Goal: Information Seeking & Learning: Learn about a topic

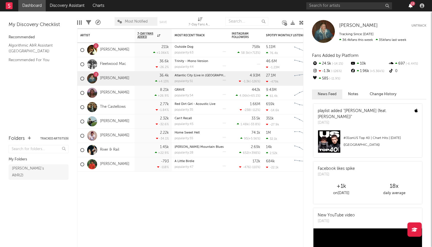
click at [410, 5] on icon "button" at bounding box center [411, 5] width 4 height 5
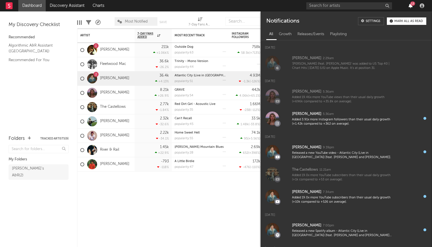
click at [410, 5] on icon "button" at bounding box center [411, 5] width 4 height 5
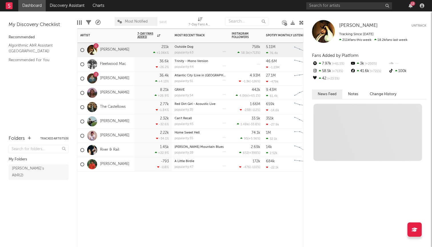
click at [122, 53] on div "1 Gavin Adcock" at bounding box center [104, 50] width 49 height 17
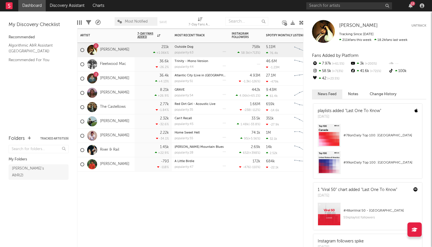
click at [95, 45] on div "1" at bounding box center [95, 45] width 5 height 5
click at [93, 77] on div at bounding box center [92, 78] width 10 height 10
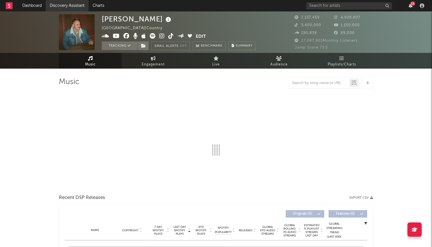
select select "6m"
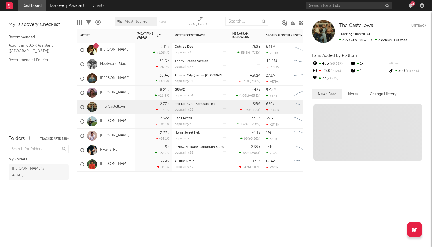
click at [145, 109] on div "2.77k -1.84 %" at bounding box center [152, 107] width 31 height 14
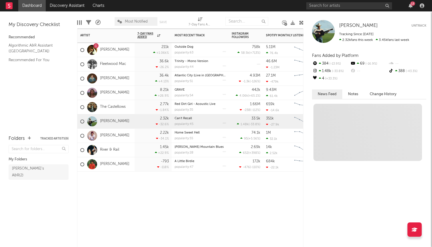
click at [143, 125] on div "2.32k -32.6 %" at bounding box center [152, 121] width 31 height 14
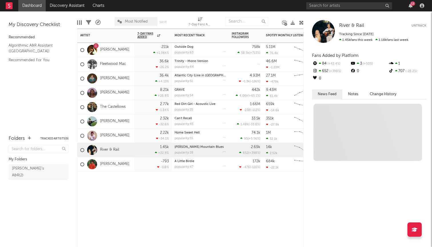
click at [142, 156] on div "1.45k +22.9 %" at bounding box center [152, 150] width 31 height 14
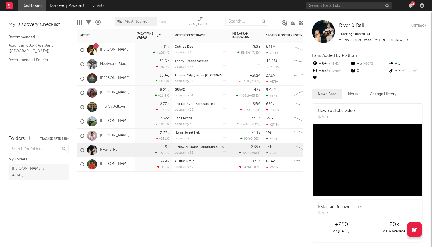
click at [137, 94] on div "8.21k +26.9 %" at bounding box center [153, 93] width 37 height 14
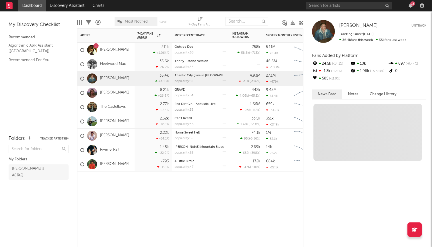
click at [140, 79] on div "36.4k +4.13 %" at bounding box center [152, 78] width 31 height 14
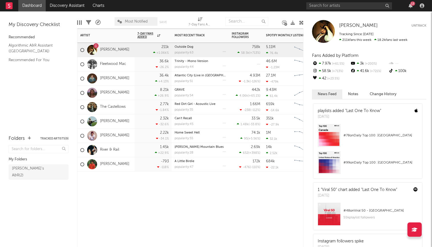
click at [143, 53] on div "211k +1.06k %" at bounding box center [152, 50] width 31 height 14
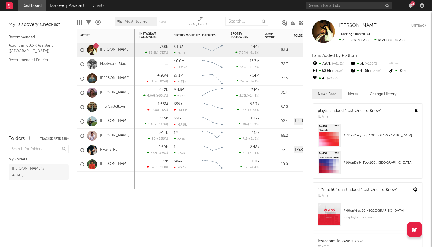
click at [141, 49] on div "758k 58.5k ( +713 % )" at bounding box center [153, 50] width 29 height 14
click at [123, 48] on link "Gavin Adcock" at bounding box center [114, 49] width 29 height 5
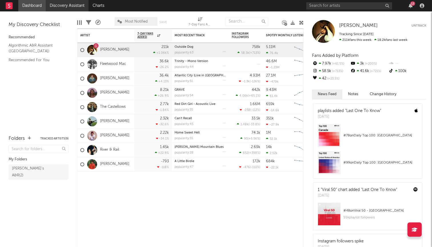
click at [70, 8] on link "Discovery Assistant" at bounding box center [67, 5] width 43 height 11
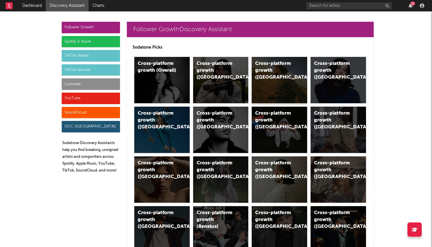
click at [256, 88] on div "Cross-platform growth ([GEOGRAPHIC_DATA])" at bounding box center [279, 80] width 55 height 46
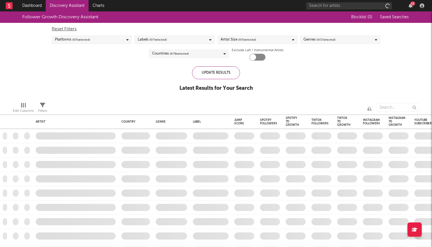
checkbox input "true"
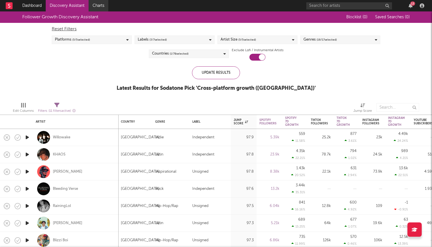
click at [100, 5] on link "Charts" at bounding box center [99, 5] width 20 height 11
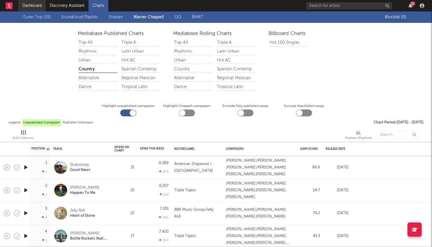
click at [28, 4] on link "Dashboard" at bounding box center [31, 5] width 27 height 11
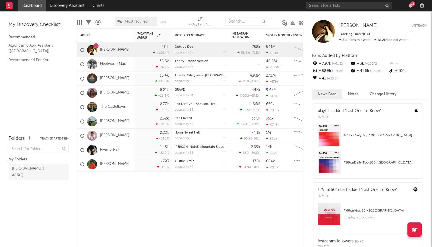
click at [349, 18] on div "Gavin Adcock Gavin Adcock Untrack Tracking Since: September 16, 2025 211k fans …" at bounding box center [368, 129] width 129 height 236
click at [292, 15] on div at bounding box center [293, 22] width 4 height 17
click at [412, 7] on icon "button" at bounding box center [411, 5] width 4 height 5
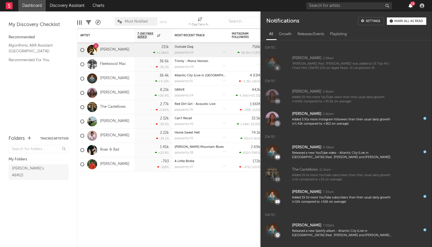
click at [412, 7] on icon "button" at bounding box center [411, 5] width 4 height 5
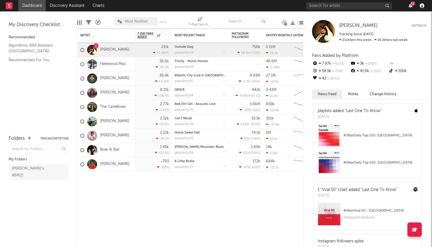
click at [421, 7] on icon "button" at bounding box center [422, 5] width 5 height 5
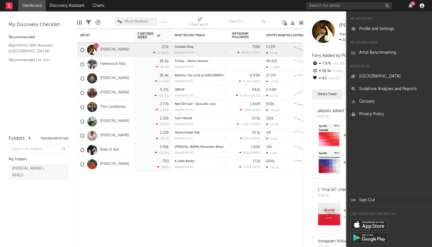
click at [421, 7] on icon "button" at bounding box center [422, 5] width 5 height 5
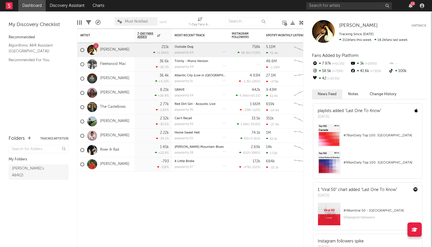
click at [290, 14] on div "Edit Columns Filters A&R Pipeline Most Notified Save Save as 7-Day Fans Added (…" at bounding box center [190, 19] width 226 height 17
click at [200, 22] on div "7-Day Fans Added (7-Day Fans Added)" at bounding box center [200, 24] width 23 height 7
select select "-1"
click at [200, 21] on icon at bounding box center [200, 19] width 5 height 4
click at [196, 34] on div "Most Recent Track" at bounding box center [196, 35] width 43 height 3
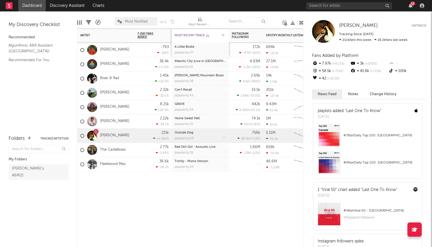
click at [196, 34] on div "Most Recent Track" at bounding box center [196, 35] width 43 height 3
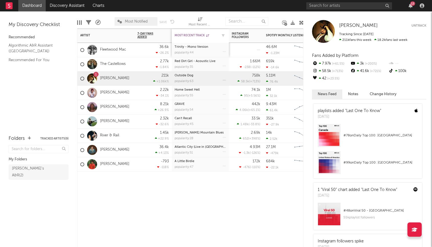
click at [196, 34] on div "Most Recent Track" at bounding box center [196, 35] width 43 height 3
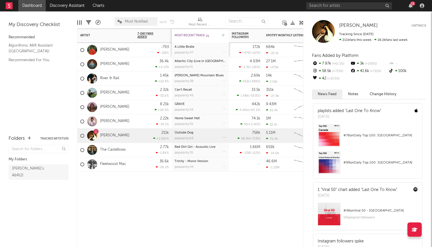
click at [196, 34] on div "Most Recent Track" at bounding box center [196, 35] width 43 height 3
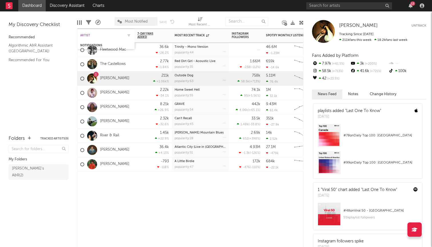
click at [115, 36] on div "Artist" at bounding box center [101, 35] width 43 height 3
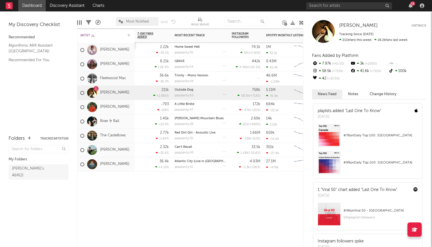
click at [115, 35] on div "Artist" at bounding box center [101, 35] width 43 height 3
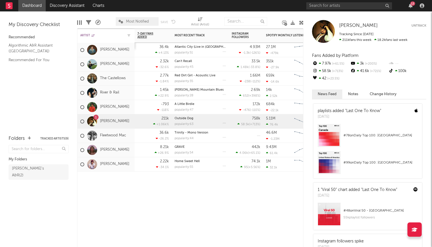
click at [115, 35] on div "Artist" at bounding box center [101, 35] width 43 height 3
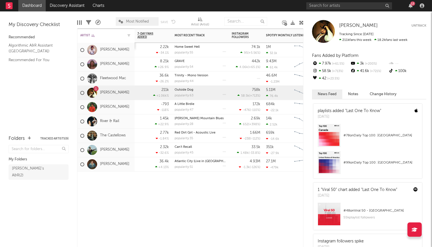
click at [115, 35] on div "Artist" at bounding box center [101, 35] width 43 height 3
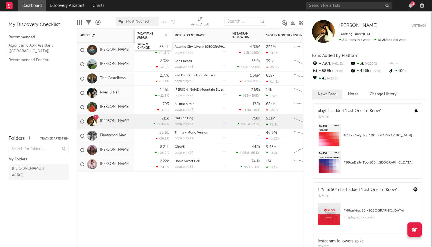
click at [163, 38] on div at bounding box center [164, 36] width 9 height 6
click at [163, 34] on div at bounding box center [164, 36] width 9 height 6
click at [166, 35] on icon "button" at bounding box center [166, 35] width 3 height 3
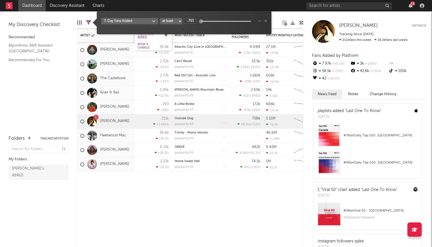
click at [166, 35] on icon "button" at bounding box center [166, 35] width 3 height 3
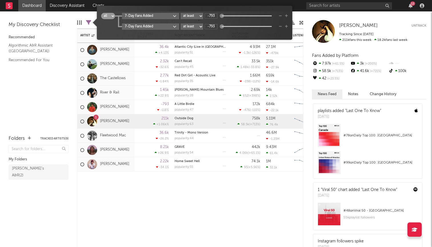
click at [280, 26] on icon "button" at bounding box center [280, 26] width 3 height 3
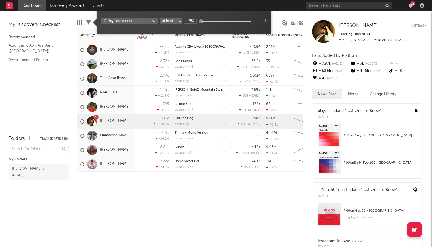
click at [258, 19] on div "7-Day Fans Added at least at most between -793" at bounding box center [184, 21] width 166 height 6
click at [259, 22] on icon "button" at bounding box center [259, 20] width 3 height 3
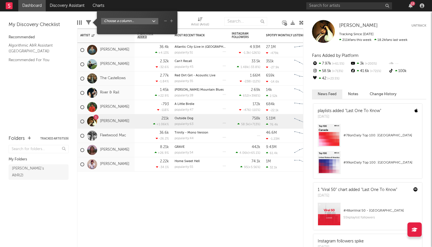
click at [186, 18] on div at bounding box center [183, 21] width 7 height 14
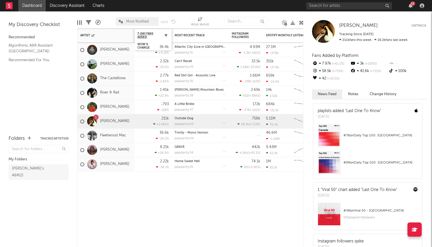
click at [165, 36] on icon "button" at bounding box center [166, 35] width 3 height 3
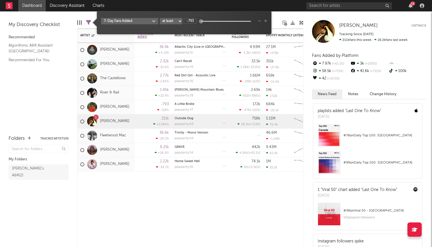
click at [146, 22] on body "Dashboard Discovery Assistant Charts 13 Notifications Settings Mark all as read…" at bounding box center [216, 123] width 432 height 247
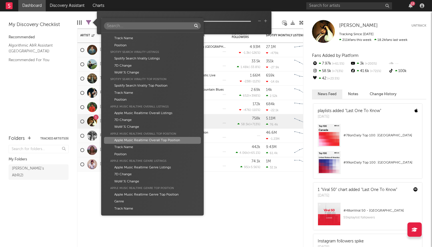
scroll to position [1665, 0]
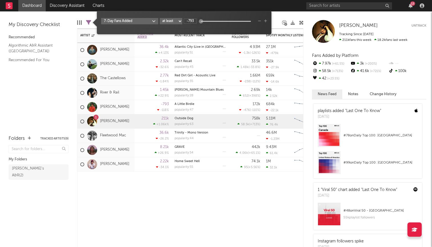
click at [144, 229] on div "Artist Artist Notifications Notes Potential Market Share Rights Holder Manageme…" at bounding box center [216, 123] width 432 height 247
click at [87, 22] on icon at bounding box center [88, 22] width 5 height 5
click at [260, 22] on icon "button" at bounding box center [259, 20] width 3 height 3
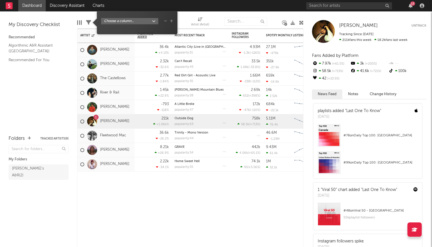
click at [256, 14] on div at bounding box center [245, 21] width 43 height 14
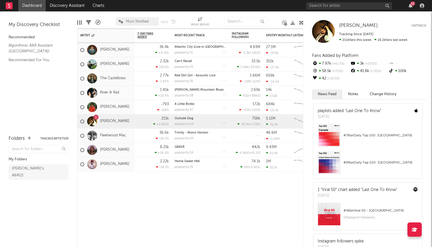
click at [27, 4] on link "Dashboard" at bounding box center [31, 5] width 27 height 11
click at [42, 5] on link "Dashboard" at bounding box center [31, 5] width 27 height 11
click at [70, 7] on link "Discovery Assistant" at bounding box center [67, 5] width 43 height 11
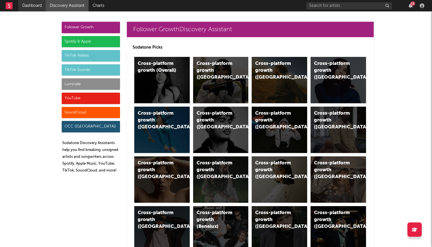
click at [35, 4] on link "Dashboard" at bounding box center [31, 5] width 27 height 11
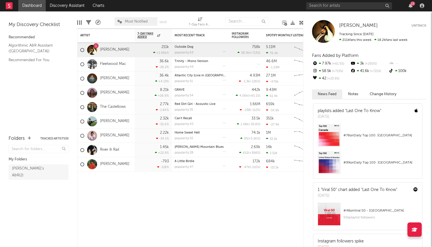
click at [408, 7] on div "13" at bounding box center [410, 5] width 9 height 5
click at [410, 7] on icon "button" at bounding box center [411, 5] width 4 height 5
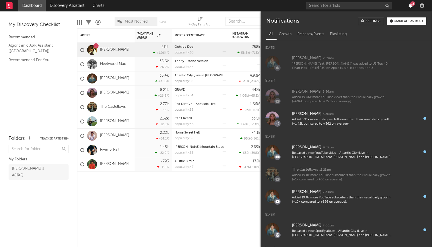
click at [410, 7] on icon "button" at bounding box center [411, 5] width 4 height 5
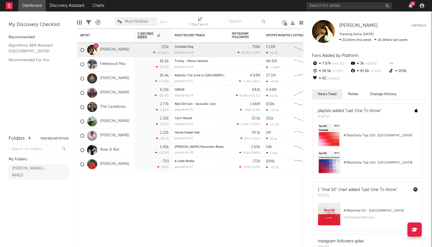
click at [420, 7] on div at bounding box center [422, 5] width 9 height 5
click at [422, 7] on icon "button" at bounding box center [422, 5] width 5 height 5
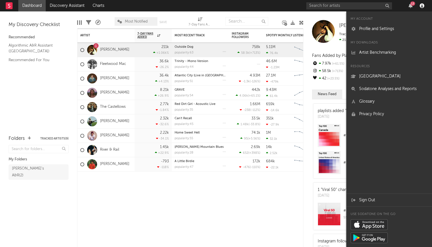
click at [422, 7] on icon "button" at bounding box center [422, 5] width 5 height 5
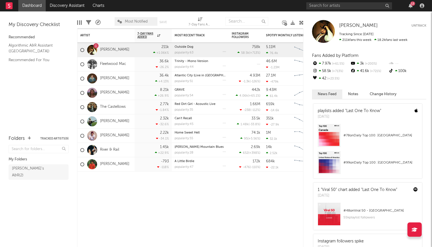
click at [96, 22] on icon at bounding box center [97, 22] width 5 height 5
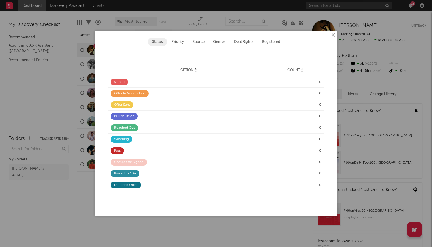
click at [177, 45] on button "Priority" at bounding box center [177, 42] width 21 height 8
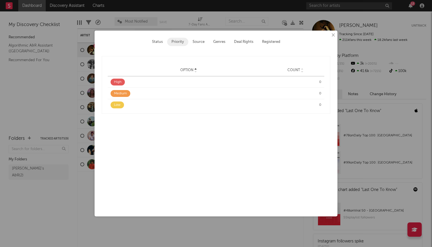
click at [334, 36] on button "×" at bounding box center [333, 35] width 6 height 6
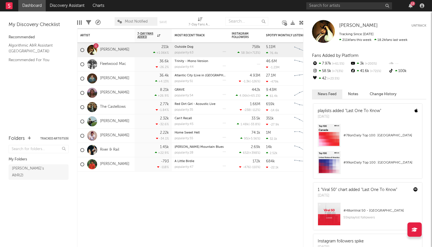
click at [298, 5] on nav "Dashboard Discovery Assistant Charts 13" at bounding box center [216, 5] width 432 height 11
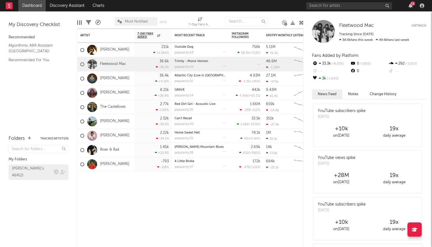
click at [36, 167] on div "Luke's A&R ( 2 )" at bounding box center [33, 172] width 42 height 14
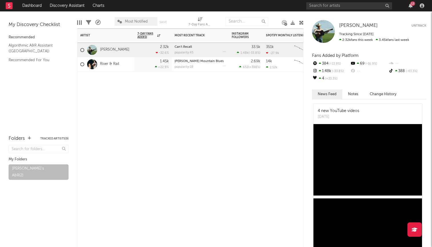
click at [128, 83] on div at bounding box center [105, 79] width 57 height 17
click at [44, 58] on link "Recommended For You" at bounding box center [36, 60] width 54 height 6
click at [218, 126] on div "Artist Notifications 7-Day Fans Added WoW % Change Most Recent Track Popularity…" at bounding box center [190, 138] width 226 height 218
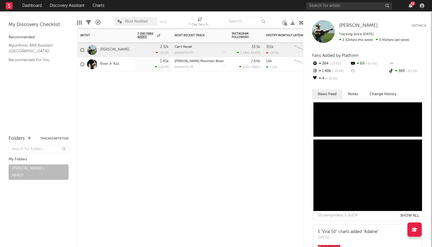
scroll to position [1158, 0]
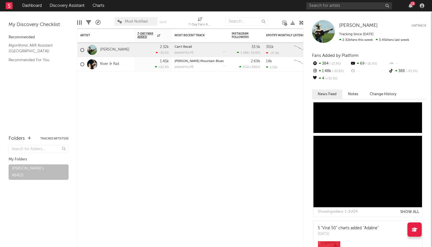
click at [300, 9] on nav "Dashboard Discovery Assistant Charts 13" at bounding box center [216, 5] width 432 height 11
drag, startPoint x: 325, startPoint y: 16, endPoint x: 328, endPoint y: 43, distance: 27.1
click at [328, 43] on div "Tyce Delk Tyce Delk Untrack Tracking Since: September 16, 2025 2.32k fans this …" at bounding box center [368, 129] width 129 height 236
click at [145, 66] on div "1.45k +22.9 %" at bounding box center [152, 64] width 31 height 14
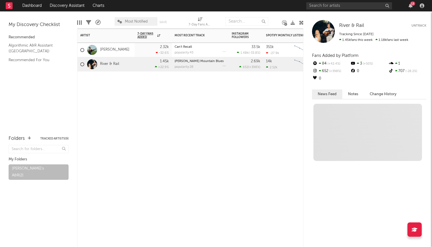
scroll to position [0, 0]
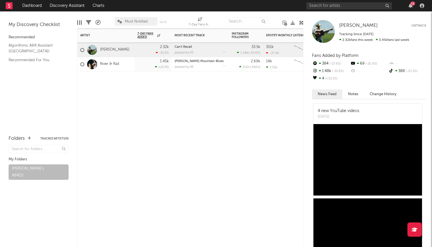
click at [132, 47] on div "[PERSON_NAME]" at bounding box center [105, 50] width 57 height 14
click at [28, 35] on div "Recommended" at bounding box center [39, 37] width 60 height 7
click at [64, 3] on link "Discovery Assistant" at bounding box center [67, 5] width 43 height 11
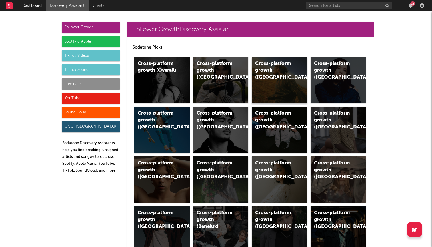
click at [275, 79] on div "Cross-platform growth ([GEOGRAPHIC_DATA])" at bounding box center [279, 80] width 55 height 46
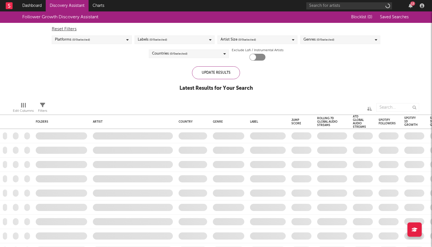
checkbox input "true"
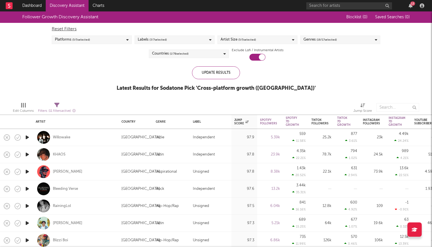
click at [353, 42] on div "Genres ( 16 / 17 selected)" at bounding box center [340, 39] width 80 height 9
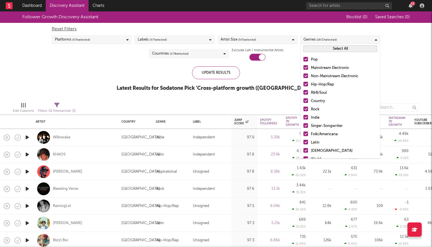
click at [304, 61] on div at bounding box center [306, 59] width 5 height 5
click at [304, 61] on input "Pop" at bounding box center [304, 59] width 0 height 7
click at [304, 65] on div at bounding box center [306, 67] width 5 height 5
click at [304, 65] on input "Mainstream Electronic" at bounding box center [304, 68] width 0 height 7
click at [306, 75] on div at bounding box center [306, 75] width 5 height 5
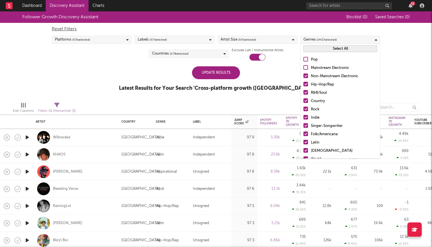
click at [304, 75] on input "Non-Mainstream Electronic" at bounding box center [304, 76] width 0 height 7
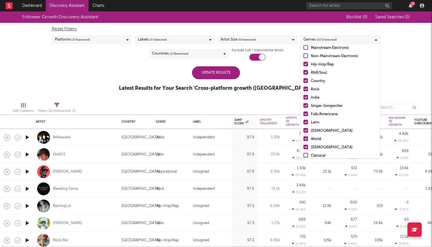
click at [305, 63] on div at bounding box center [306, 64] width 5 height 5
click at [304, 63] on input "Hip-Hop/Rap" at bounding box center [304, 64] width 0 height 7
click at [305, 72] on div at bounding box center [306, 72] width 5 height 5
click at [304, 72] on input "R&B/Soul" at bounding box center [304, 72] width 0 height 7
click at [305, 80] on div at bounding box center [306, 80] width 5 height 5
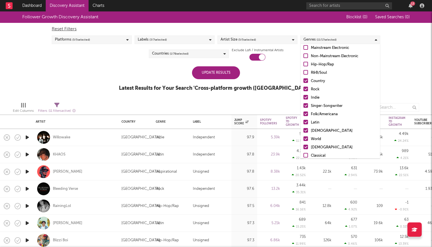
click at [304, 80] on input "Country" at bounding box center [304, 81] width 0 height 7
click at [305, 88] on div at bounding box center [306, 89] width 5 height 5
click at [304, 88] on input "Rock" at bounding box center [304, 89] width 0 height 7
click at [305, 94] on label "Indie" at bounding box center [341, 97] width 74 height 7
click at [304, 94] on input "Indie" at bounding box center [304, 97] width 0 height 7
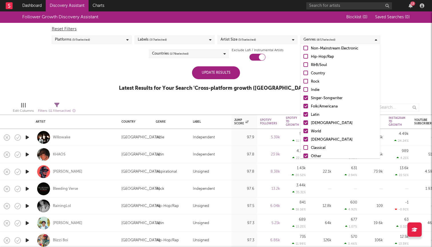
scroll to position [30, 0]
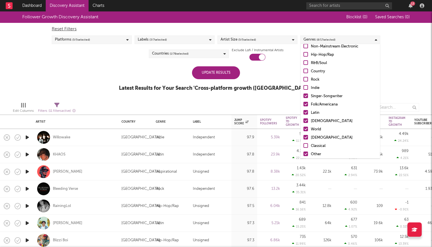
click at [305, 110] on div at bounding box center [306, 112] width 5 height 5
click at [304, 110] on input "Latin" at bounding box center [304, 112] width 0 height 7
click at [305, 117] on div "Pop Mainstream Electronic Non-Mainstream Electronic Hip-Hop/Rap R&B/Soul Countr…" at bounding box center [340, 96] width 79 height 145
click at [305, 123] on label "African" at bounding box center [341, 121] width 74 height 7
click at [304, 123] on input "African" at bounding box center [304, 121] width 0 height 7
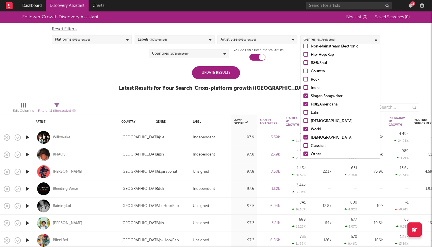
click at [306, 131] on div at bounding box center [306, 129] width 5 height 5
click at [304, 131] on input "World" at bounding box center [304, 129] width 0 height 7
click at [306, 135] on label "Christian" at bounding box center [341, 137] width 74 height 7
click at [304, 135] on input "Christian" at bounding box center [304, 137] width 0 height 7
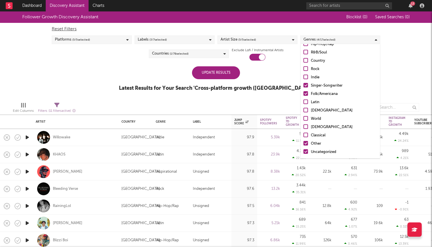
scroll to position [40, 0]
click at [306, 142] on div at bounding box center [306, 143] width 5 height 5
click at [304, 142] on input "Other" at bounding box center [304, 143] width 0 height 7
click at [306, 152] on div at bounding box center [306, 151] width 5 height 5
click at [304, 152] on input "Uncategorized" at bounding box center [304, 152] width 0 height 7
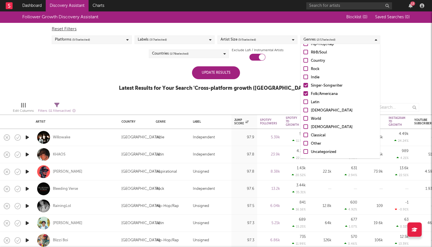
scroll to position [0, 0]
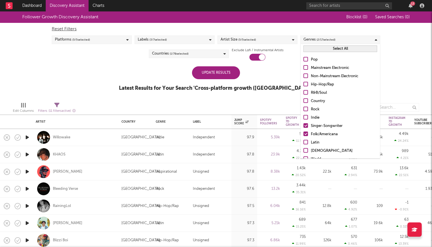
click at [222, 70] on div "Update Results" at bounding box center [216, 72] width 48 height 13
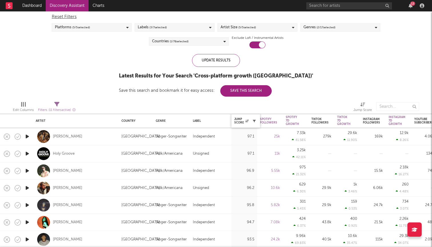
click at [255, 121] on icon "button" at bounding box center [254, 120] width 3 height 3
select select "or"
select select "between"
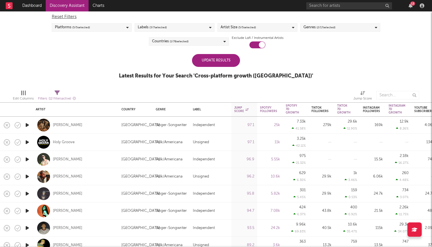
click at [248, 185] on div "95.8" at bounding box center [245, 193] width 26 height 17
select select "1w"
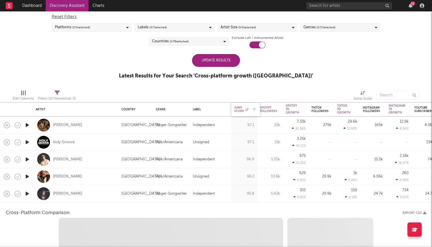
select select "6m"
click at [238, 107] on div "Jump Score" at bounding box center [241, 109] width 14 height 7
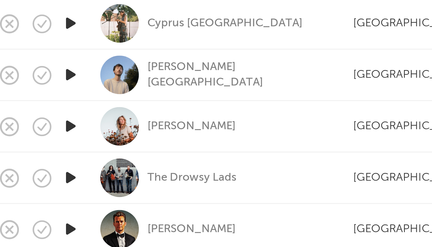
click at [125, 137] on div "[GEOGRAPHIC_DATA]" at bounding box center [136, 145] width 34 height 17
select select "1w"
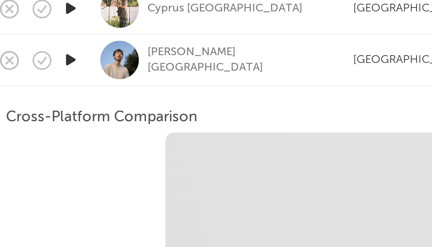
select select "1w"
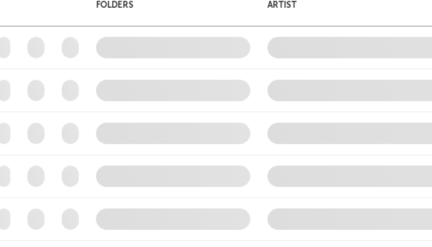
checkbox input "true"
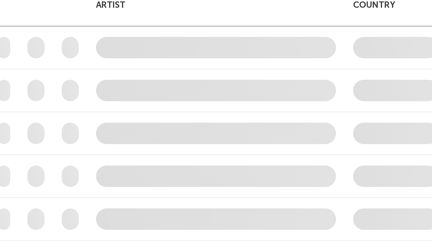
scroll to position [120, 4]
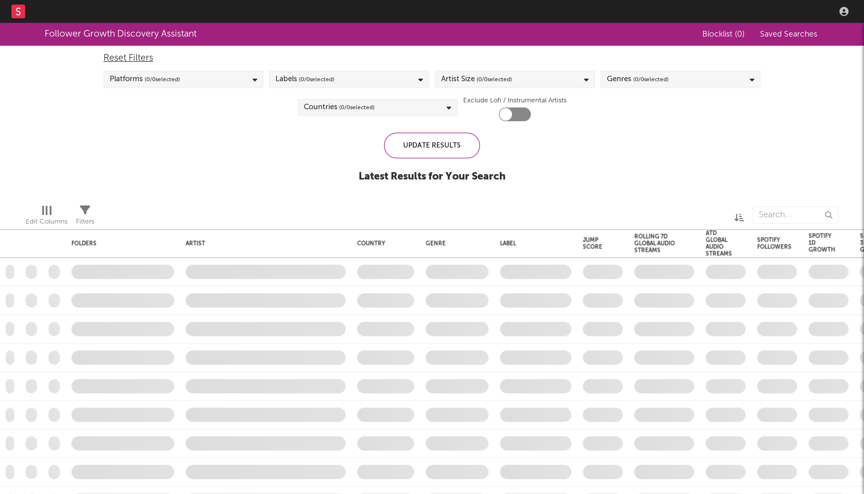
scroll to position [120, 4]
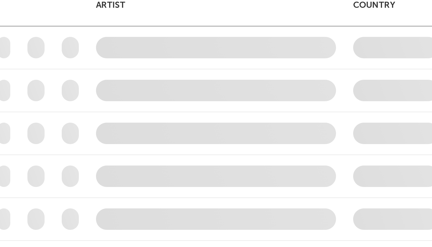
checkbox input "true"
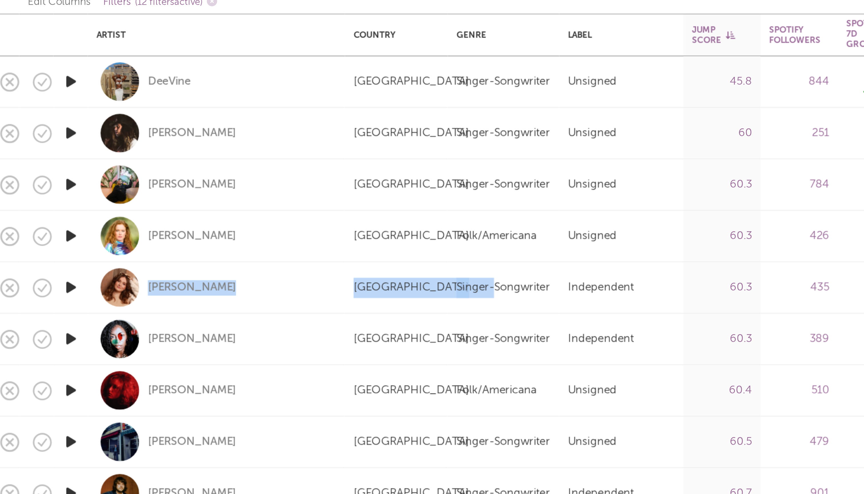
drag, startPoint x: 178, startPoint y: 97, endPoint x: 113, endPoint y: 90, distance: 65.5
click at [113, 90] on div "Artist Country Genre Label Jump Score Spotify Followers Spotify 7D Growth Spoti…" at bounding box center [432, 432] width 864 height 848
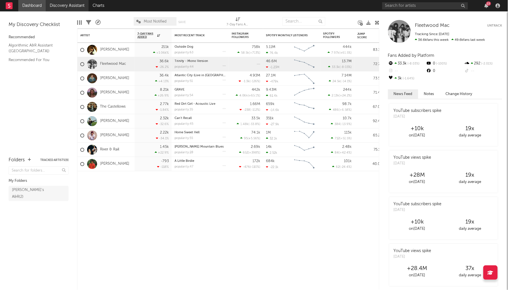
click at [77, 8] on link "Discovery Assistant" at bounding box center [67, 5] width 43 height 11
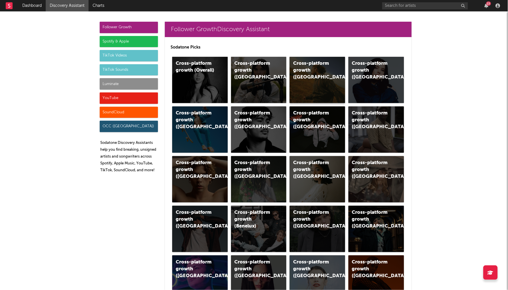
click at [328, 91] on div "Cross-platform growth ([GEOGRAPHIC_DATA])" at bounding box center [317, 80] width 55 height 46
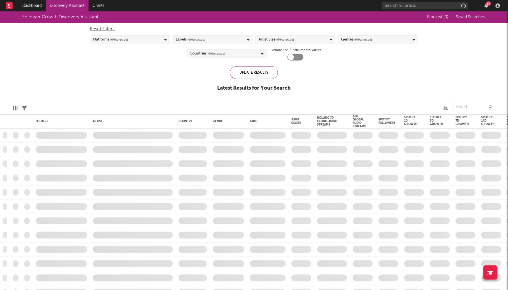
checkbox input "true"
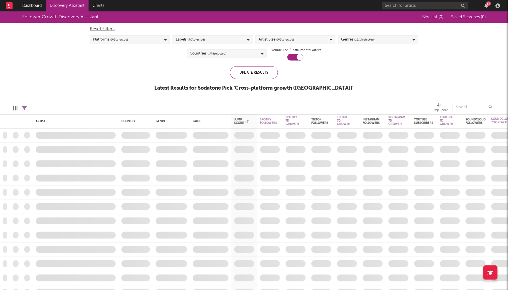
click at [372, 43] on div "Genres ( 16 / 17 selected)" at bounding box center [378, 39] width 80 height 9
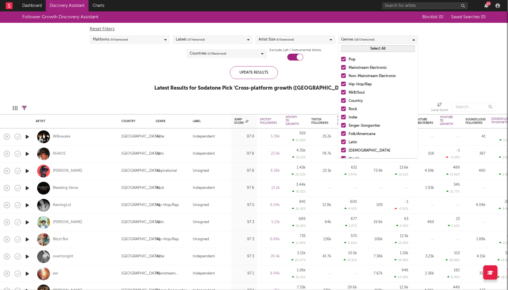
click at [363, 50] on button "Select All" at bounding box center [379, 48] width 74 height 7
click at [363, 50] on button "Deselect All" at bounding box center [379, 48] width 74 height 7
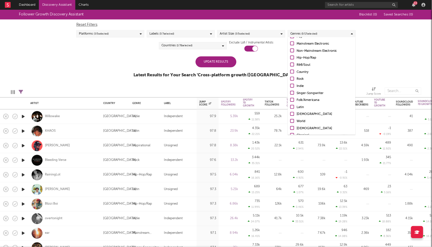
scroll to position [20, 0]
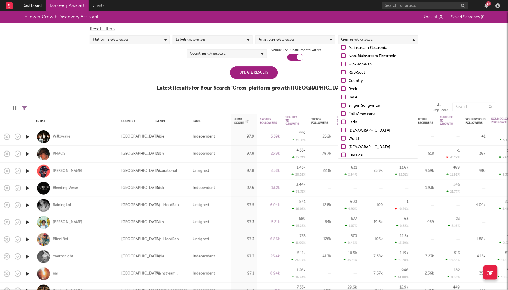
click at [344, 107] on label "Singer-Songwriter" at bounding box center [379, 106] width 74 height 7
click at [342, 107] on input "Singer-Songwriter" at bounding box center [342, 106] width 0 height 7
click at [344, 112] on div at bounding box center [344, 113] width 5 height 5
click at [342, 112] on input "Folk/Americana" at bounding box center [342, 114] width 0 height 7
click at [262, 72] on div "Update Results" at bounding box center [254, 72] width 48 height 13
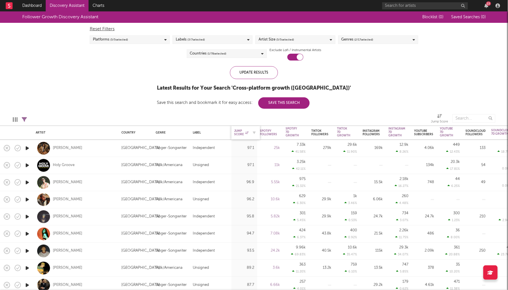
click at [247, 135] on div "Jump Score" at bounding box center [241, 132] width 14 height 7
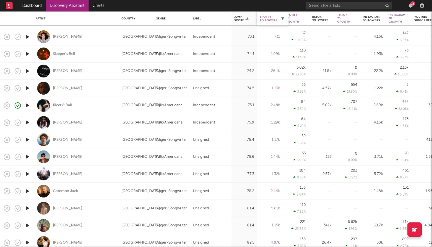
click at [284, 19] on button "button" at bounding box center [283, 19] width 6 height 6
click at [282, 19] on icon "button" at bounding box center [283, 18] width 3 height 3
click at [273, 19] on div "Spotify Followers" at bounding box center [268, 18] width 17 height 7
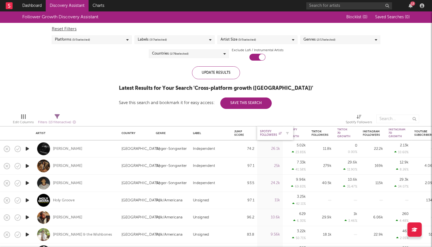
click at [272, 135] on div "Spotify Followers" at bounding box center [271, 133] width 22 height 7
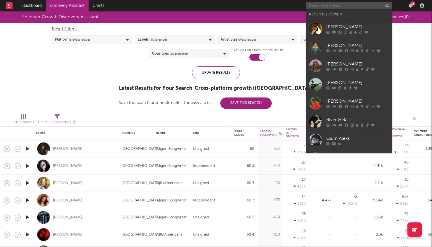
click at [342, 9] on input "text" at bounding box center [349, 5] width 86 height 7
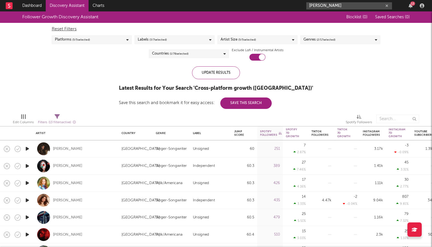
click at [334, 6] on input "Austin snell" at bounding box center [349, 5] width 86 height 7
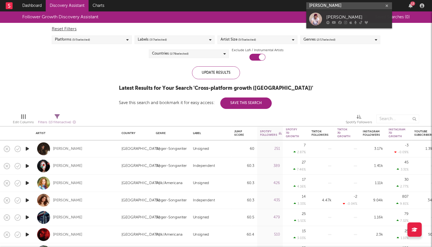
type input "Austin snell"
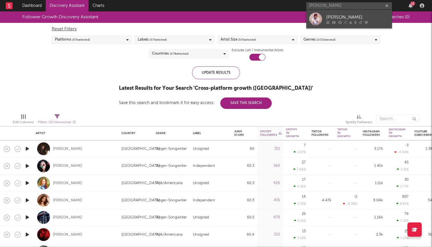
click at [325, 15] on link "[PERSON_NAME]" at bounding box center [349, 19] width 86 height 19
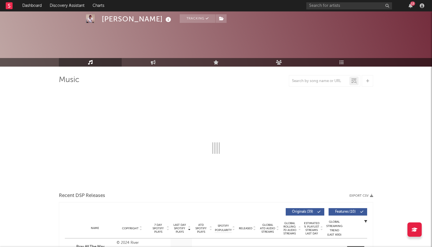
select select "6m"
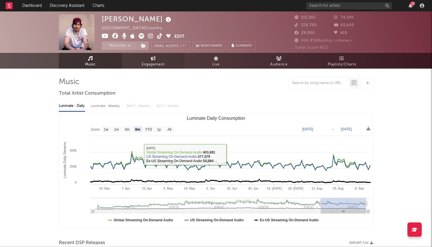
click at [147, 67] on span "Engagement" at bounding box center [153, 64] width 23 height 7
select select "1w"
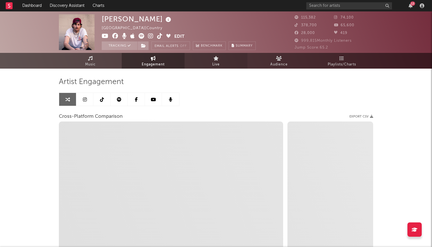
click at [212, 59] on link "Live" at bounding box center [216, 61] width 63 height 16
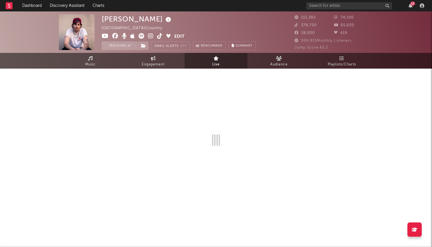
click at [285, 72] on div at bounding box center [216, 126] width 314 height 114
click at [292, 64] on link "Audience" at bounding box center [279, 61] width 63 height 16
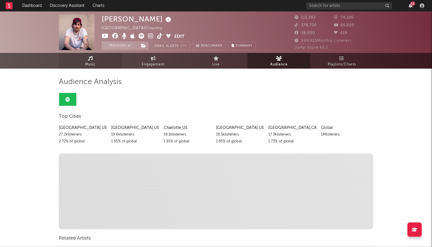
click at [89, 63] on span "Music" at bounding box center [90, 64] width 11 height 7
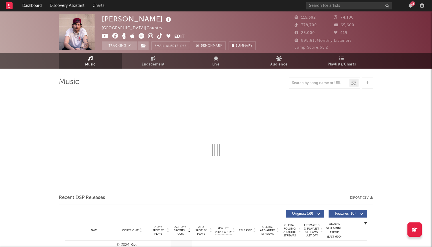
select select "6m"
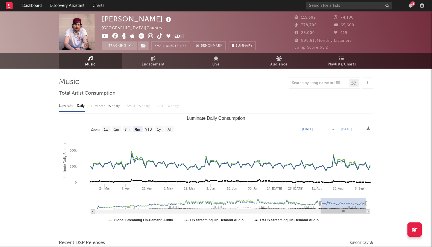
click at [104, 107] on div "Luminate - Weekly" at bounding box center [106, 106] width 30 height 10
select select "6m"
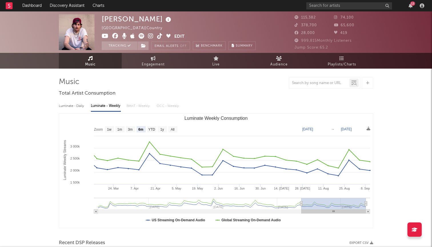
click at [140, 104] on div "Luminate - Daily Luminate - Weekly BMAT - Weekly OCC - Weekly" at bounding box center [216, 106] width 314 height 10
click at [168, 108] on div "Luminate - Daily Luminate - Weekly BMAT - Weekly OCC - Weekly" at bounding box center [216, 106] width 314 height 10
click at [76, 108] on div "Luminate - Daily" at bounding box center [72, 106] width 26 height 10
select select "6m"
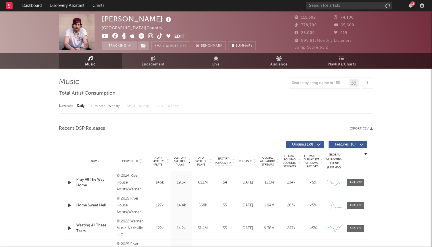
select select "6m"
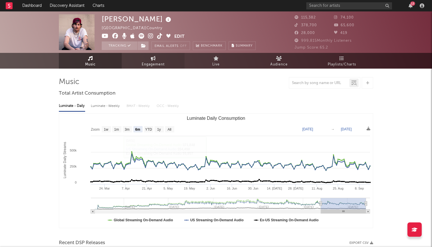
click at [165, 58] on link "Engagement" at bounding box center [153, 61] width 63 height 16
select select "1w"
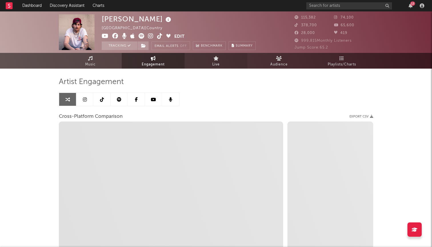
click at [217, 66] on span "Live" at bounding box center [215, 64] width 7 height 7
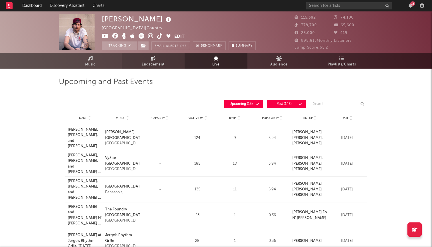
click at [171, 61] on link "Engagement" at bounding box center [153, 61] width 63 height 16
select select "1w"
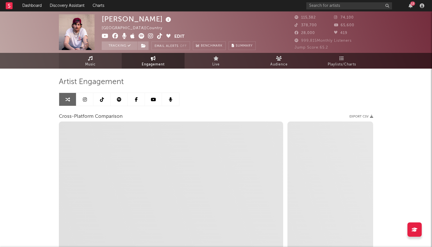
click at [98, 63] on link "Music" at bounding box center [90, 61] width 63 height 16
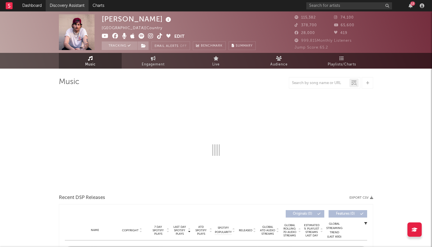
select select "6m"
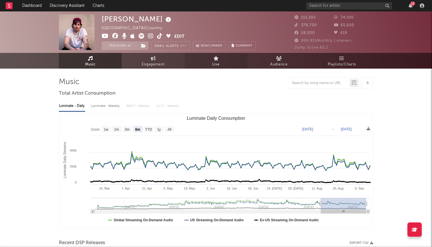
click at [206, 64] on link "Live" at bounding box center [216, 61] width 63 height 16
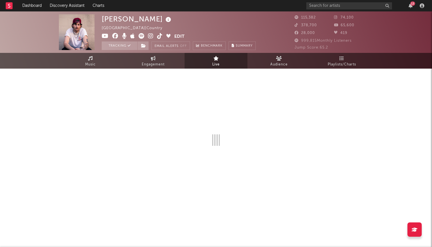
click at [292, 50] on div "[PERSON_NAME] [GEOGRAPHIC_DATA] | Country Edit Tracking Email Alerts Off Benchm…" at bounding box center [216, 31] width 432 height 41
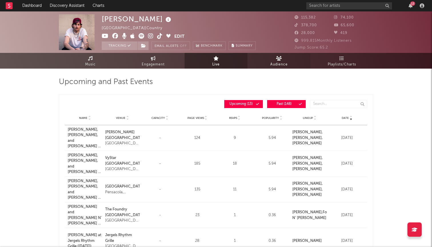
click at [286, 57] on link "Audience" at bounding box center [279, 61] width 63 height 16
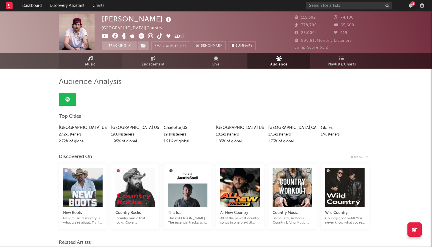
click at [93, 67] on span "Music" at bounding box center [90, 64] width 11 height 7
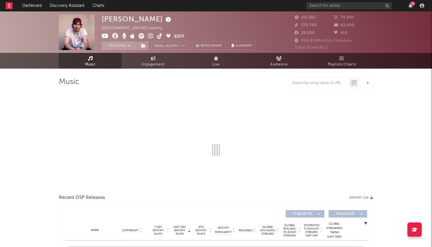
select select "6m"
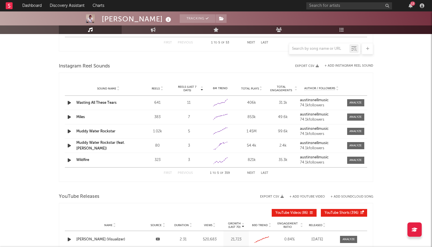
scroll to position [501, 0]
click at [285, 90] on span "Total Engagements" at bounding box center [281, 88] width 25 height 7
click at [294, 88] on div at bounding box center [295, 88] width 3 height 7
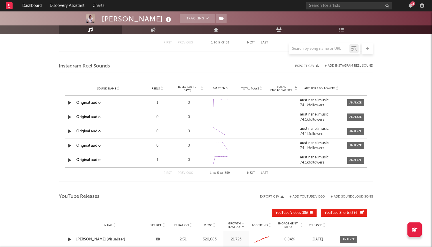
click at [283, 86] on span "Total Engagements" at bounding box center [281, 88] width 25 height 7
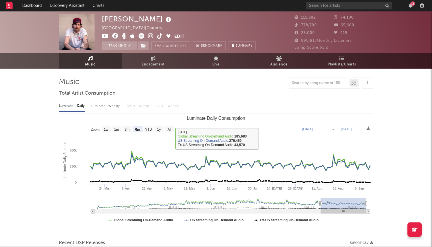
scroll to position [0, 0]
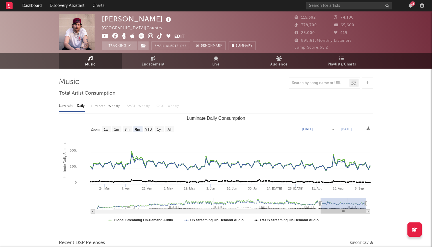
click at [411, 5] on div "13" at bounding box center [412, 3] width 5 height 4
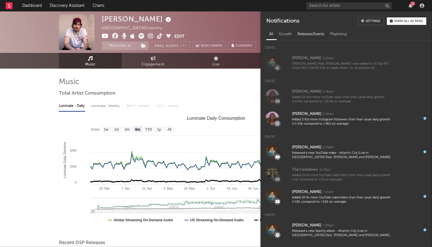
click at [301, 38] on div "Releases/Events" at bounding box center [311, 34] width 33 height 10
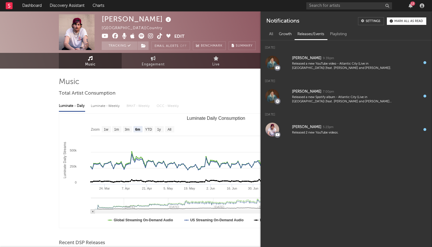
click at [291, 35] on div "Growth" at bounding box center [285, 34] width 19 height 10
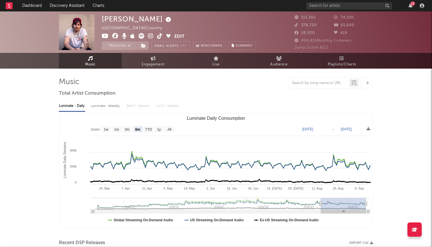
click at [176, 0] on nav "Dashboard Discovery Assistant Charts 13" at bounding box center [216, 5] width 432 height 11
click at [148, 65] on span "Engagement" at bounding box center [153, 64] width 23 height 7
select select "1m"
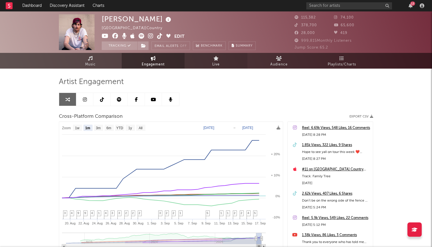
click at [219, 61] on span "Live" at bounding box center [215, 64] width 7 height 7
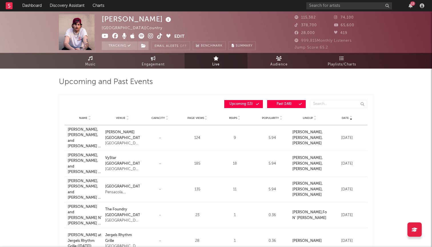
click at [277, 74] on div "Upcoming and Past Events Date Name Venue Capacity Page Views RSVPs Popularity L…" at bounding box center [216, 247] width 314 height 357
click at [277, 68] on link "Audience" at bounding box center [279, 61] width 63 height 16
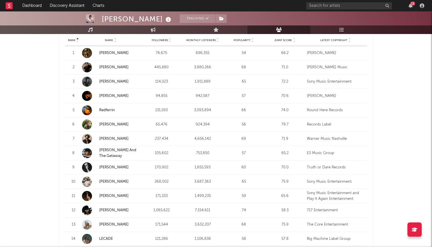
scroll to position [420, 0]
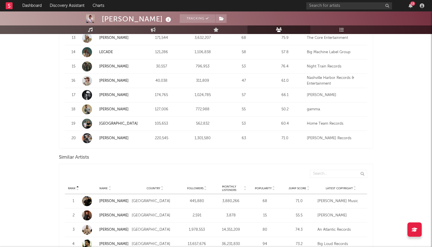
click at [279, 1] on nav "Dashboard Discovery Assistant Charts 13" at bounding box center [216, 5] width 432 height 11
click at [278, 1] on nav "Dashboard Discovery Assistant Charts 13" at bounding box center [216, 5] width 432 height 11
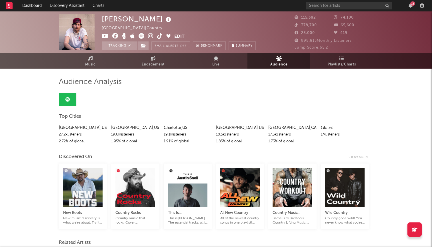
scroll to position [0, 0]
click at [232, 65] on link "Live" at bounding box center [216, 61] width 63 height 16
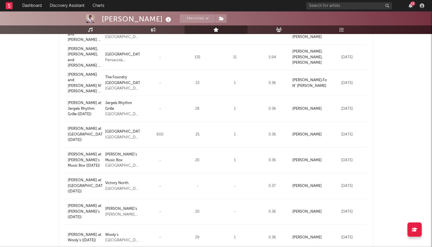
scroll to position [28, 0]
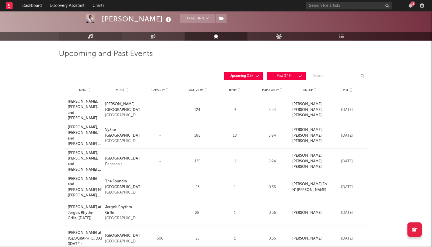
click at [103, 39] on link "Music" at bounding box center [90, 36] width 63 height 9
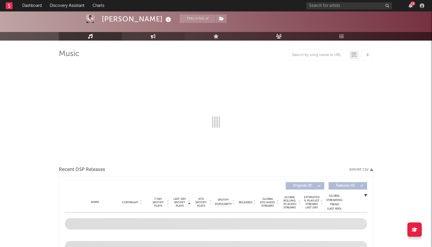
select select "6m"
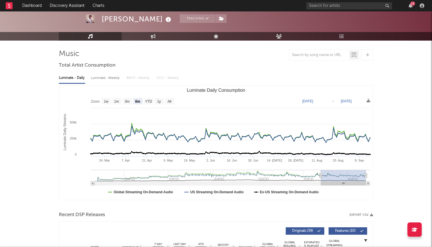
click at [135, 76] on div "Luminate - Daily Luminate - Weekly BMAT - Weekly OCC - Weekly" at bounding box center [216, 78] width 314 height 10
click at [101, 79] on div "Luminate - Weekly" at bounding box center [106, 78] width 30 height 10
select select "6m"
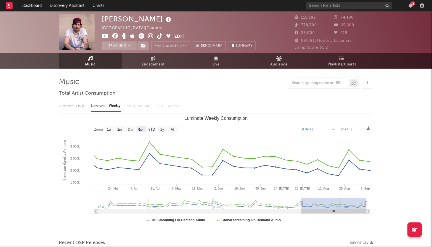
click at [224, 67] on link "Live" at bounding box center [216, 61] width 63 height 16
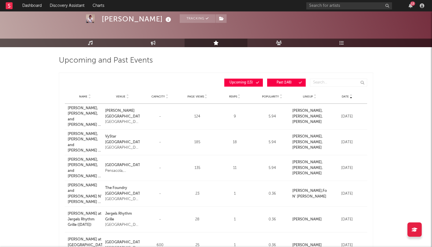
scroll to position [18, 0]
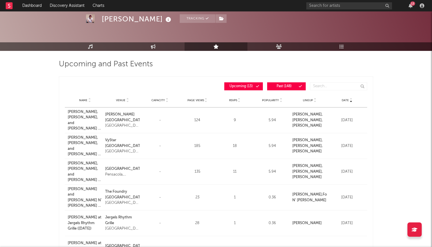
click at [295, 85] on span "Past ( 148 )" at bounding box center [284, 86] width 26 height 3
click at [274, 49] on link "Audience" at bounding box center [279, 46] width 63 height 9
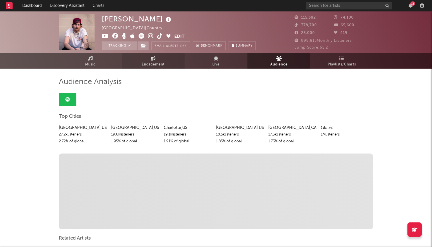
click at [163, 65] on span "Engagement" at bounding box center [153, 64] width 23 height 7
select select "1w"
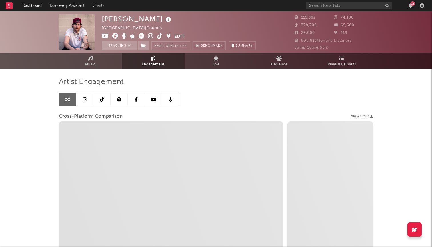
click at [172, 103] on link at bounding box center [170, 99] width 17 height 13
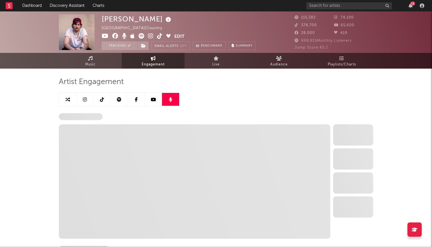
select select "6m"
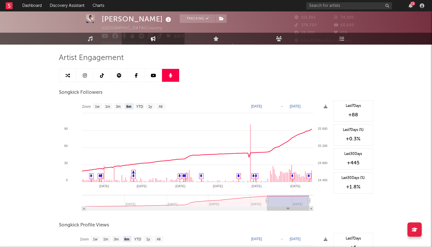
scroll to position [24, 0]
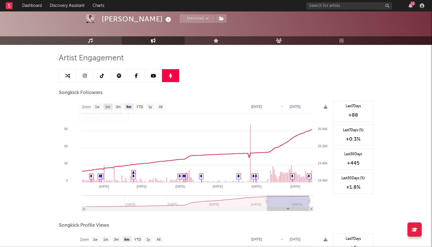
click at [108, 106] on text "1m" at bounding box center [107, 107] width 5 height 4
select select "1m"
type input "2025-08-14"
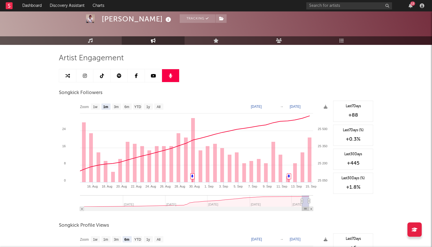
click at [156, 80] on link at bounding box center [153, 75] width 17 height 13
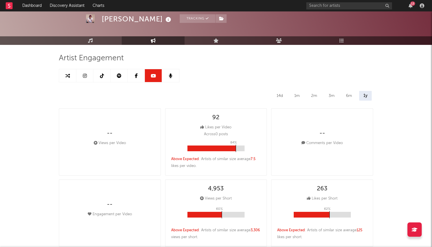
select select "6m"
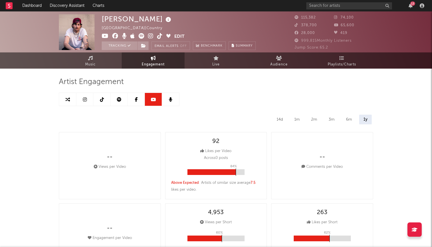
scroll to position [0, 0]
click at [131, 101] on link at bounding box center [136, 99] width 17 height 13
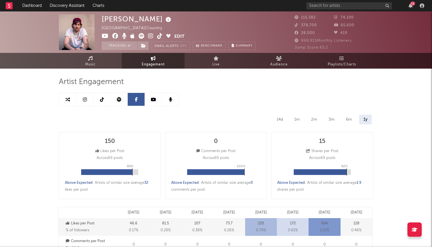
select select "6m"
click at [121, 99] on link at bounding box center [119, 99] width 17 height 13
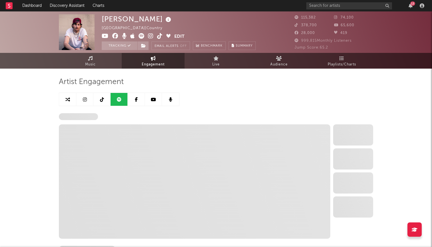
select select "6m"
select select "1w"
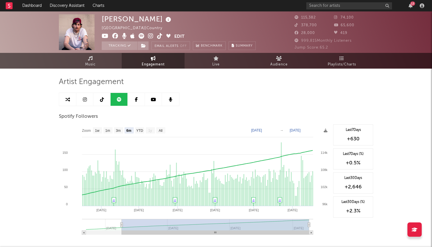
click at [104, 97] on link at bounding box center [101, 99] width 17 height 13
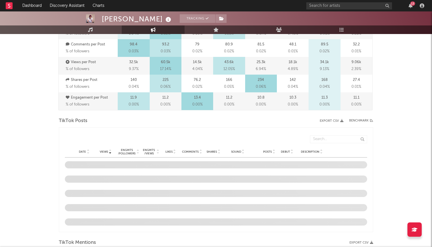
select select "6m"
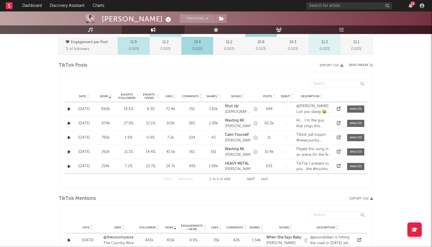
scroll to position [94, 0]
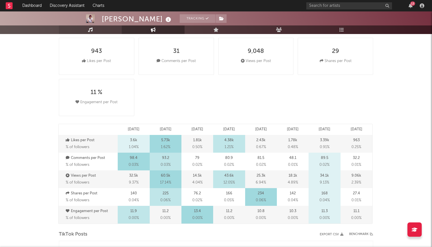
click at [90, 32] on icon at bounding box center [90, 29] width 5 height 5
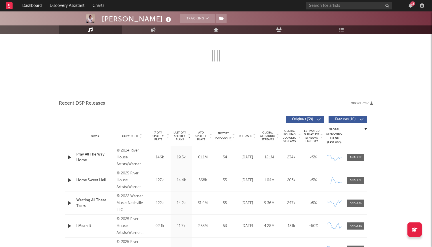
select select "6m"
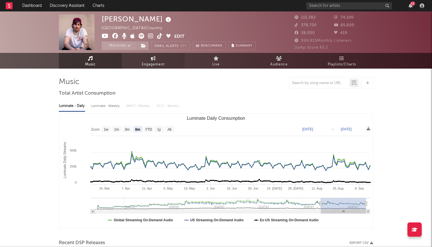
click at [153, 61] on link "Engagement" at bounding box center [153, 61] width 63 height 16
select select "1w"
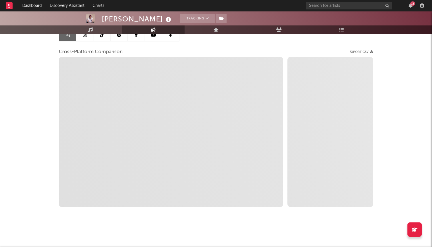
select select "1m"
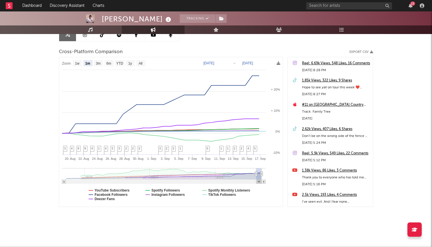
scroll to position [65, 0]
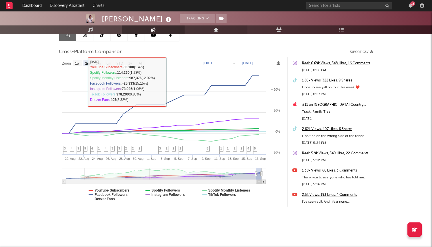
click at [196, 26] on link "Live" at bounding box center [216, 29] width 63 height 9
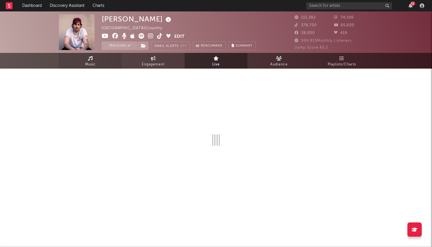
click at [99, 55] on link "Music" at bounding box center [90, 61] width 63 height 16
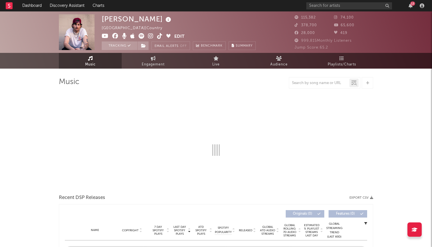
select select "6m"
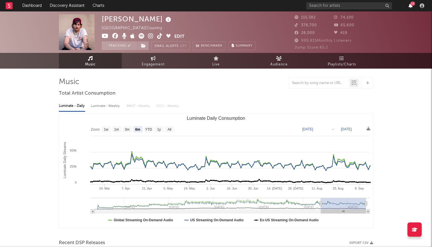
click at [409, 5] on icon "button" at bounding box center [411, 5] width 4 height 5
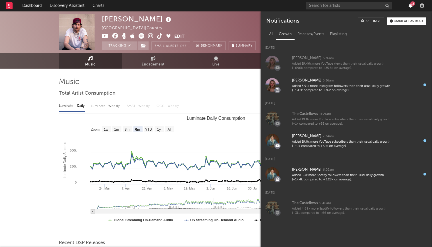
click at [409, 5] on icon "button" at bounding box center [411, 5] width 4 height 5
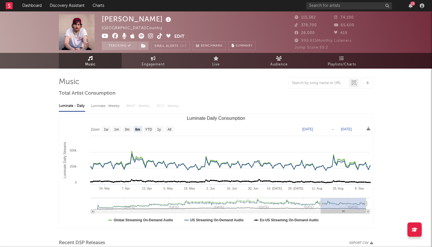
click at [413, 8] on div "13" at bounding box center [366, 5] width 120 height 11
click at [411, 8] on icon "button" at bounding box center [411, 5] width 4 height 5
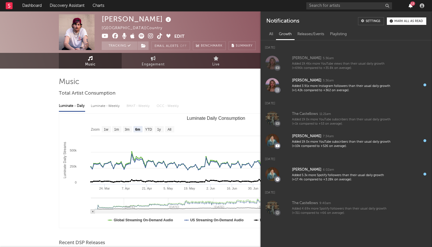
click at [411, 7] on icon "button" at bounding box center [411, 5] width 4 height 5
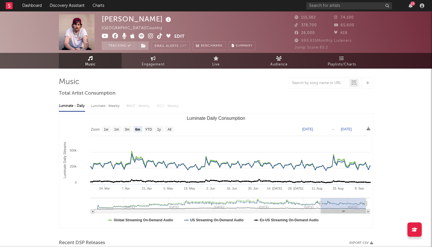
click at [150, 1] on nav "Dashboard Discovery Assistant Charts 13" at bounding box center [216, 5] width 432 height 11
click at [97, 5] on link "Charts" at bounding box center [99, 5] width 20 height 11
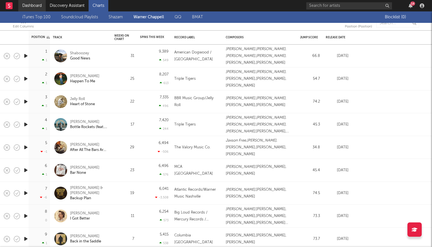
click at [38, 6] on link "Dashboard" at bounding box center [31, 5] width 27 height 11
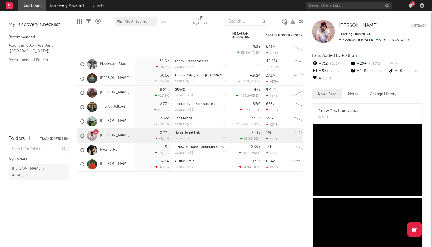
click at [355, 93] on button "Notes" at bounding box center [353, 93] width 22 height 9
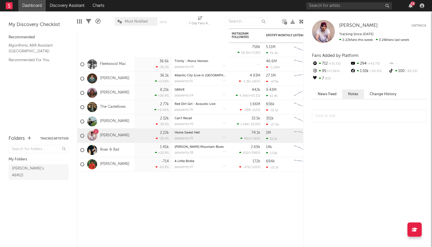
click at [378, 92] on button "Change History" at bounding box center [383, 93] width 38 height 9
click at [320, 95] on button "News Feed" at bounding box center [327, 93] width 30 height 9
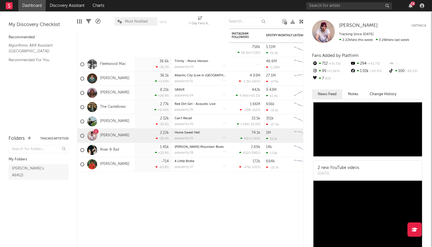
scroll to position [524, 0]
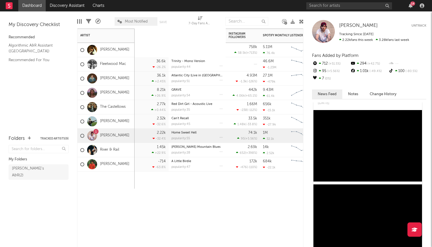
click at [95, 132] on div "1" at bounding box center [96, 132] width 2 height 0
click at [104, 136] on link "[PERSON_NAME]" at bounding box center [114, 135] width 29 height 5
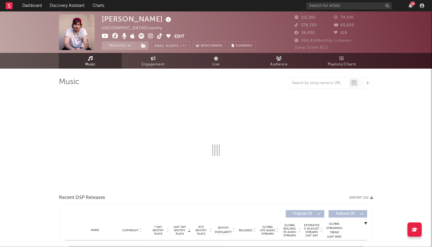
select select "6m"
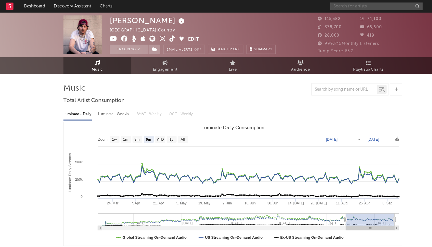
click at [341, 8] on input "text" at bounding box center [349, 5] width 86 height 7
type input "t"
click at [332, 6] on input "text" at bounding box center [349, 5] width 86 height 7
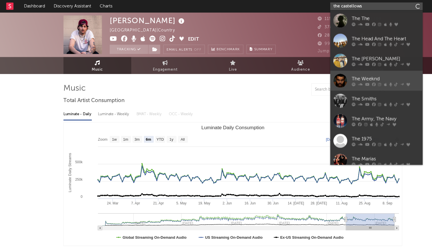
type input "the castellows"
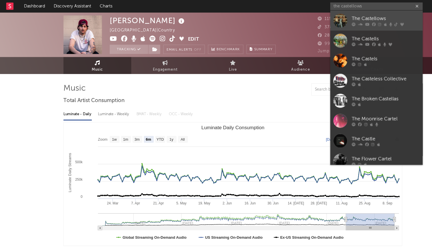
click at [352, 13] on link "The Castellows" at bounding box center [349, 19] width 86 height 19
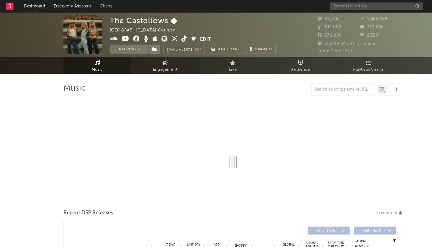
click at [155, 55] on link "Engagement" at bounding box center [153, 61] width 63 height 16
select select "1w"
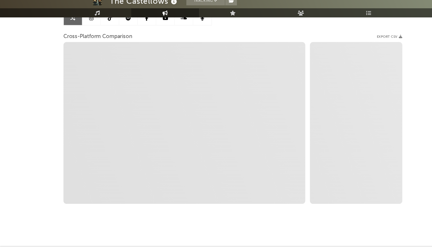
scroll to position [65, 0]
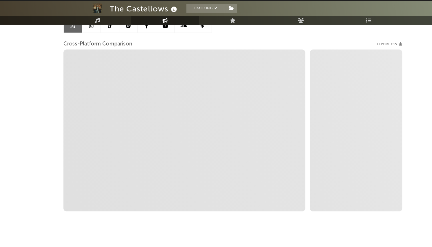
click at [155, 28] on link at bounding box center [153, 34] width 17 height 13
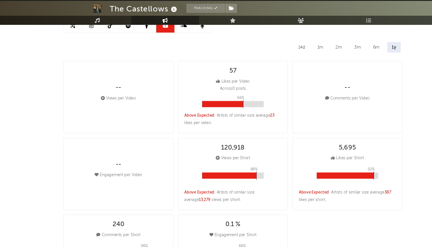
select select "6m"
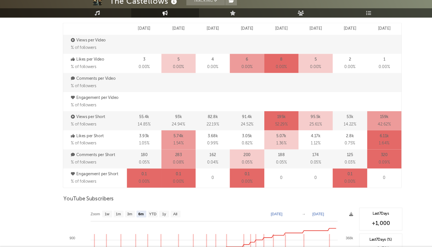
scroll to position [312, 0]
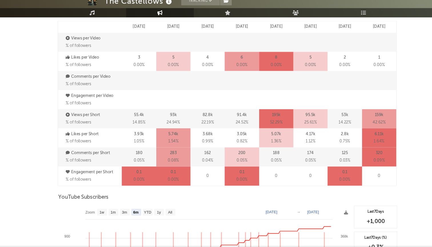
click at [132, 66] on div "3 0.00 %" at bounding box center [134, 75] width 32 height 18
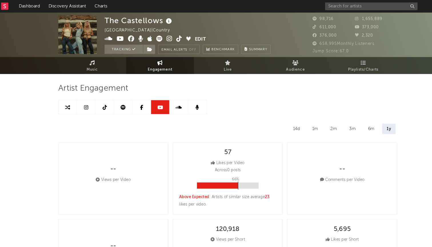
scroll to position [0, 0]
click at [97, 61] on link "Music" at bounding box center [90, 61] width 63 height 16
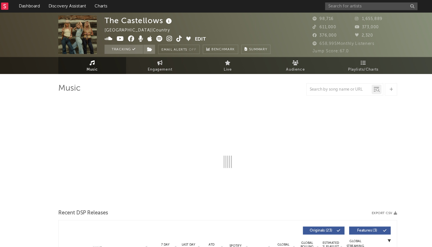
select select "6m"
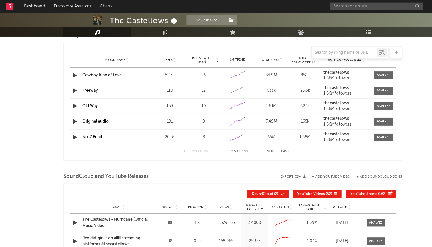
scroll to position [476, 0]
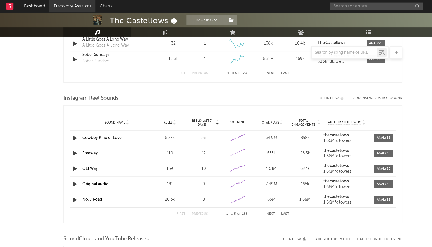
click at [72, 6] on link "Discovery Assistant" at bounding box center [67, 5] width 43 height 11
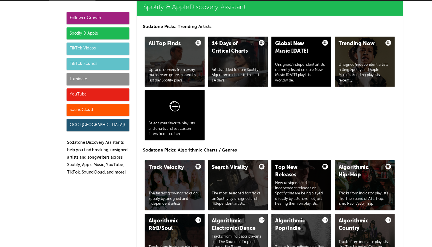
scroll to position [585, 0]
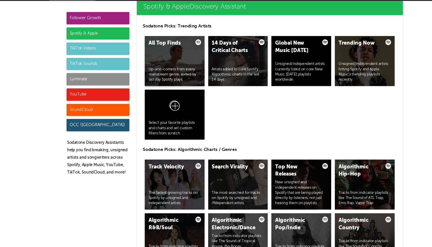
click at [165, 73] on div "Up-and-comers from every mainstream genre, sorted by last day Spotify plays." at bounding box center [162, 80] width 49 height 14
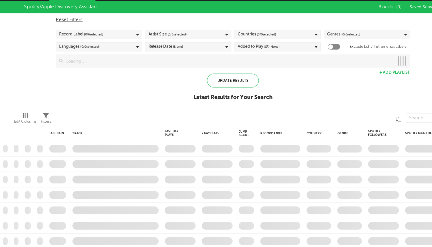
checkbox input "true"
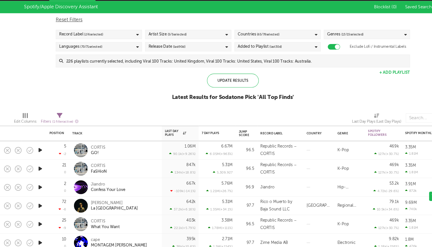
click at [242, 39] on span "( 65 / 78 selected)" at bounding box center [248, 42] width 21 height 7
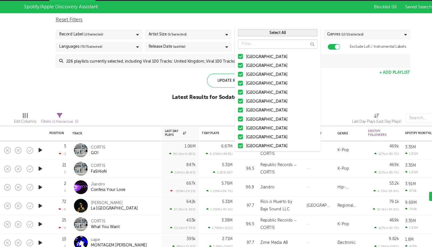
click at [245, 38] on button "Select All" at bounding box center [258, 41] width 74 height 7
click at [247, 38] on button "Deselect All" at bounding box center [258, 41] width 74 height 7
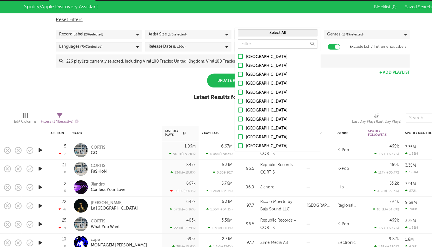
click at [224, 69] on div at bounding box center [223, 71] width 5 height 5
click at [221, 68] on input "Australia" at bounding box center [221, 71] width 0 height 7
click at [224, 61] on div at bounding box center [223, 63] width 5 height 5
click at [221, 60] on input "[GEOGRAPHIC_DATA]" at bounding box center [221, 63] width 0 height 7
click at [224, 77] on div at bounding box center [223, 79] width 5 height 5
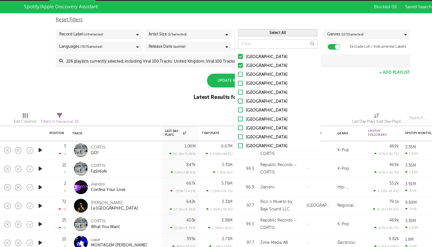
click at [221, 77] on input "Canada" at bounding box center [221, 80] width 0 height 7
click at [223, 85] on div at bounding box center [223, 87] width 5 height 5
click at [221, 85] on input "United Kingdom" at bounding box center [221, 88] width 0 height 7
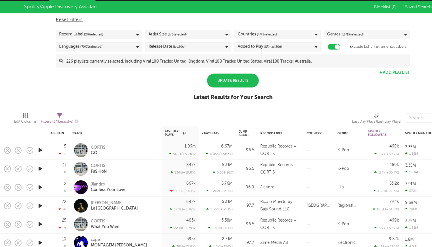
click at [225, 26] on div "Reset Filters" at bounding box center [216, 29] width 329 height 7
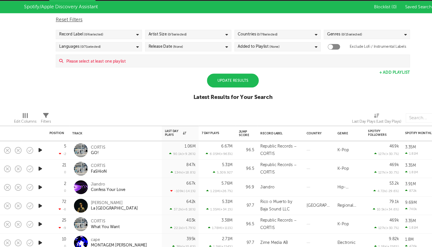
click at [202, 38] on div "Artist Size ( 0 / 5 selected)" at bounding box center [175, 42] width 80 height 9
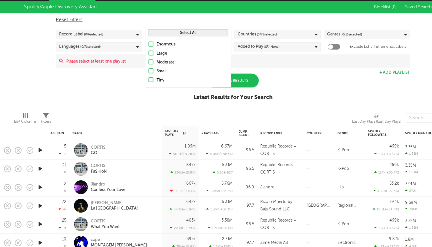
click at [140, 74] on div at bounding box center [140, 76] width 5 height 5
click at [138, 73] on input "Small" at bounding box center [138, 76] width 0 height 7
click at [140, 66] on div at bounding box center [140, 68] width 5 height 5
click at [138, 65] on input "Moderate" at bounding box center [138, 68] width 0 height 7
click at [129, 26] on div "Reset Filters" at bounding box center [216, 29] width 329 height 7
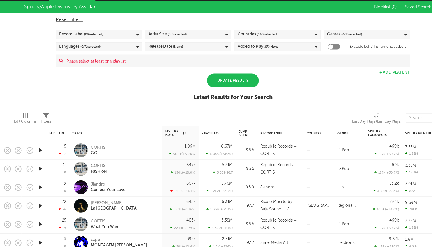
click at [123, 38] on div "Record Label ( 0 / 6 selected)" at bounding box center [92, 42] width 80 height 9
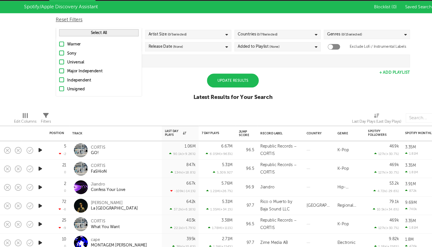
click at [57, 82] on div at bounding box center [57, 84] width 5 height 5
click at [55, 82] on input "Independent" at bounding box center [55, 85] width 0 height 7
click at [57, 90] on label "Unsigned" at bounding box center [92, 93] width 74 height 7
click at [55, 90] on input "Unsigned" at bounding box center [55, 93] width 0 height 7
click at [152, 76] on div "Spotify/Apple Discovery Assistant Blocklist ( 0 ) Saved Searches ( 1 ) Reset Fi…" at bounding box center [216, 60] width 432 height 99
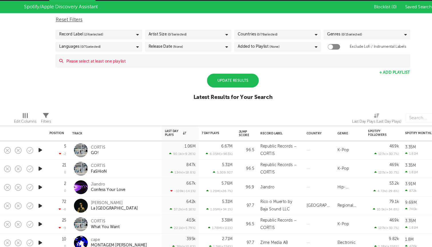
click at [106, 39] on div "Reset Filters Record Label ( 2 / 6 selected) Artist Size ( 0 / 5 selected) Coun…" at bounding box center [216, 48] width 334 height 50
click at [108, 50] on div "Languages ( 0 / 71 selected)" at bounding box center [92, 54] width 80 height 9
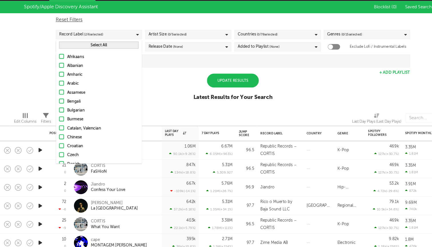
click at [166, 51] on span "(None)" at bounding box center [165, 54] width 9 height 7
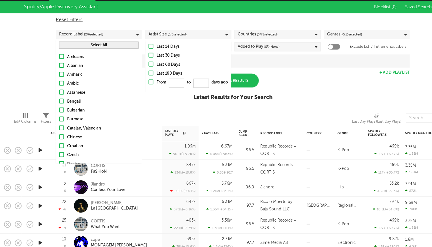
click at [258, 61] on input at bounding box center [220, 66] width 322 height 11
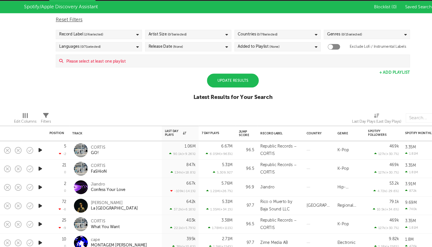
click at [290, 26] on div "Reset Filters" at bounding box center [216, 29] width 329 height 7
click at [234, 79] on div "Update Results" at bounding box center [216, 85] width 48 height 13
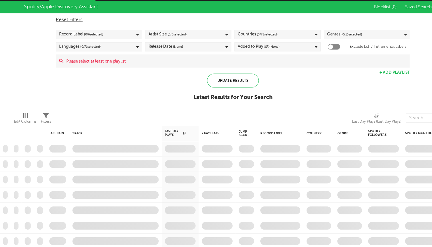
click at [310, 51] on div at bounding box center [309, 53] width 11 height 5
checkbox input "true"
click at [228, 79] on div "Update Results" at bounding box center [216, 85] width 48 height 13
click at [253, 51] on span "(None)" at bounding box center [254, 54] width 9 height 7
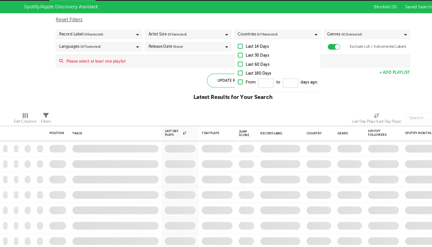
click at [205, 50] on div "Release Date (None)" at bounding box center [175, 54] width 80 height 9
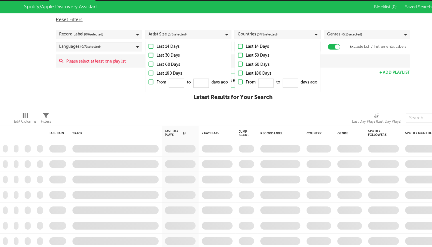
click at [205, 51] on div "Last 14 Days" at bounding box center [178, 54] width 66 height 7
click at [138, 51] on input "Last 14 Days" at bounding box center [138, 54] width 0 height 7
click at [256, 23] on div "Reset Filters Record Label ( 0 / 6 selected) Artist Size ( 0 / 5 selected) Coun…" at bounding box center [216, 48] width 334 height 50
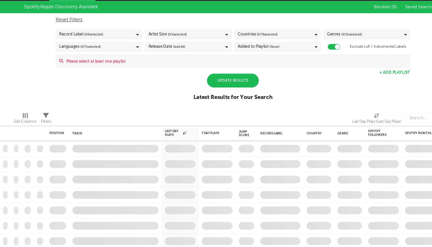
click at [269, 61] on input at bounding box center [220, 66] width 322 height 11
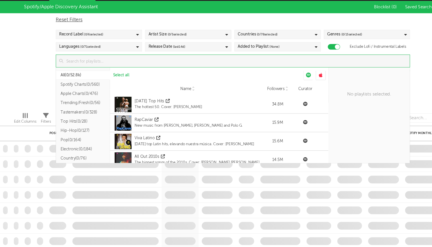
click at [89, 85] on button "Spotify Charts ( 0/560 )" at bounding box center [77, 89] width 50 height 9
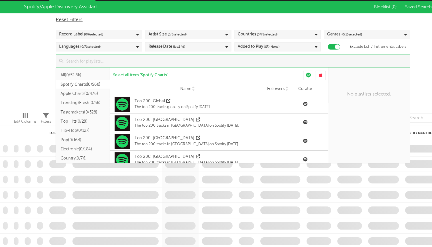
click at [76, 76] on button "All ( 0/52.8k )" at bounding box center [77, 80] width 50 height 9
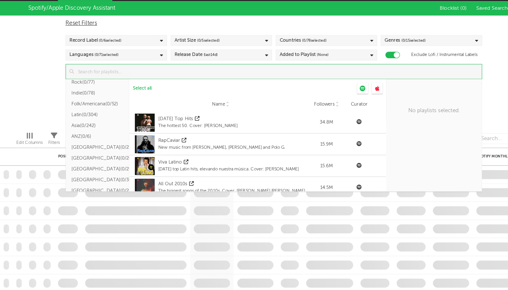
scroll to position [95, 0]
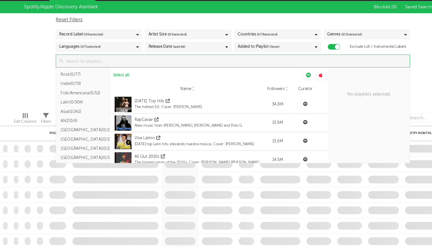
click at [78, 93] on button "Folk/Americana ( 0/52 )" at bounding box center [77, 97] width 50 height 9
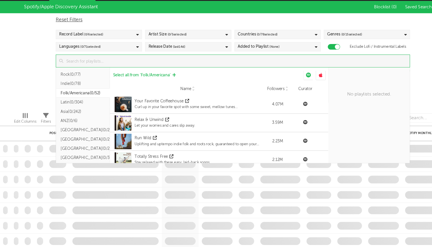
click at [147, 79] on span "Select all from ' Folk/Americana '" at bounding box center [131, 81] width 53 height 4
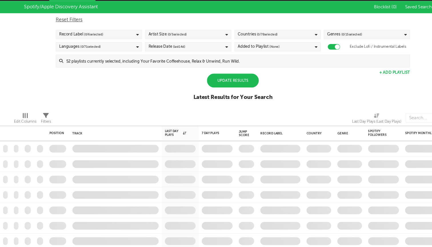
click at [31, 60] on div "Spotify/Apple Discovery Assistant Blocklist ( 0 ) Saved Searches ( 1 ) Reset Fi…" at bounding box center [216, 60] width 432 height 99
click at [212, 79] on div "Update Results" at bounding box center [216, 85] width 48 height 13
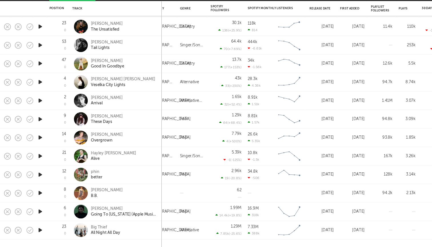
click at [233, 82] on div "28.3k" at bounding box center [234, 84] width 9 height 4
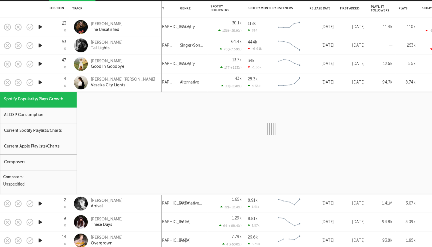
select select "1w"
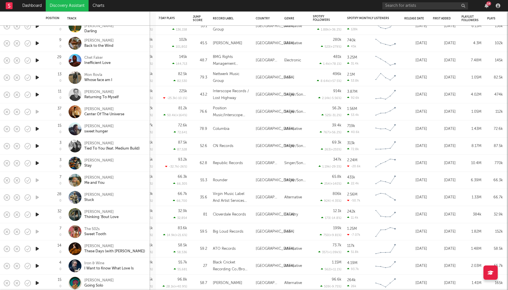
scroll to position [11, 0]
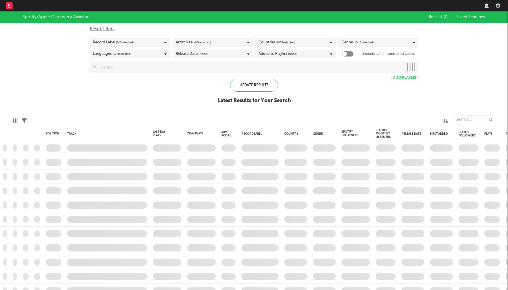
drag, startPoint x: 0, startPoint y: 0, endPoint x: 8, endPoint y: 6, distance: 10.4
click at [8, 6] on rect at bounding box center [9, 5] width 7 height 7
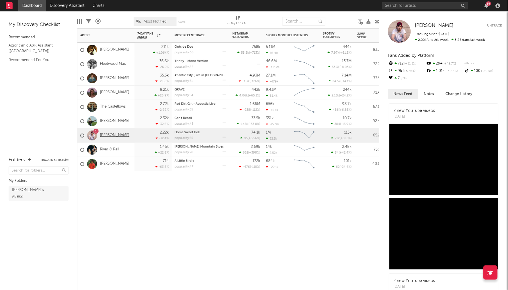
click at [113, 134] on link "[PERSON_NAME]" at bounding box center [114, 135] width 29 height 5
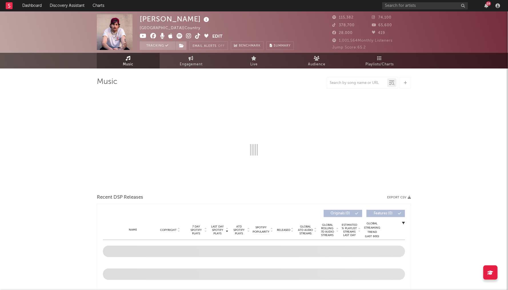
select select "6m"
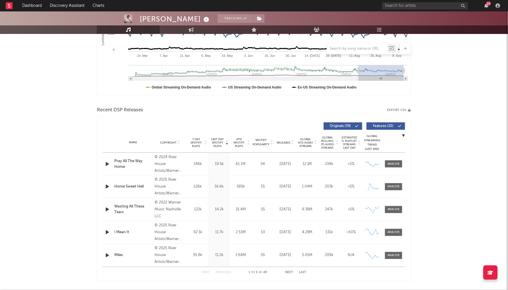
scroll to position [135, 0]
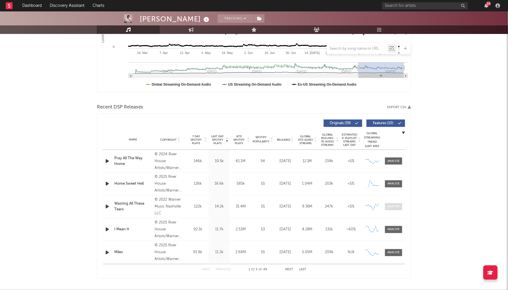
click at [397, 207] on div at bounding box center [394, 207] width 12 height 4
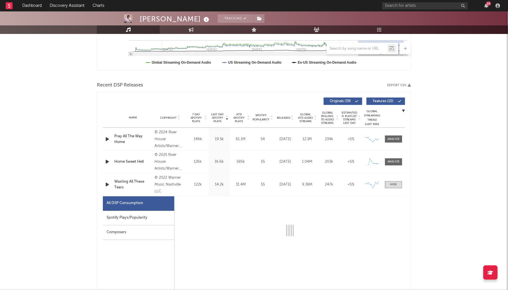
scroll to position [160, 0]
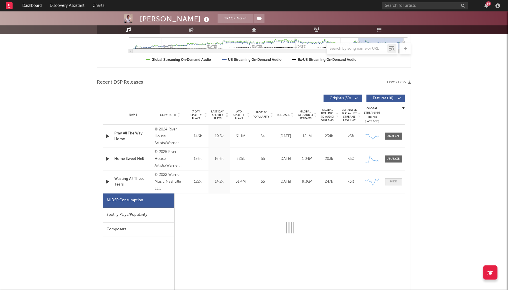
select select "6m"
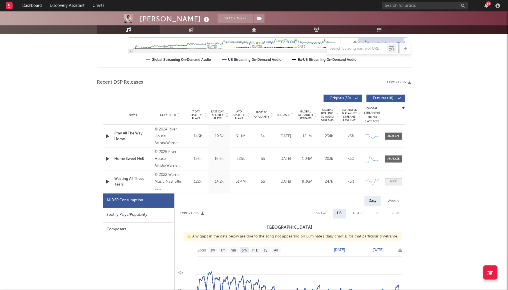
click at [398, 182] on span at bounding box center [393, 182] width 17 height 7
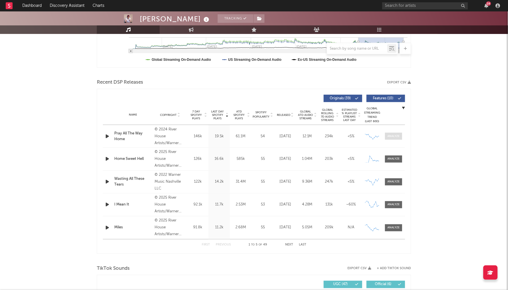
click at [395, 135] on div at bounding box center [394, 136] width 12 height 4
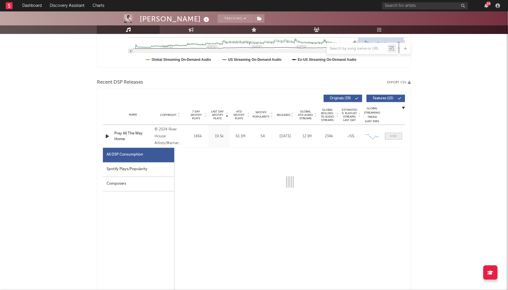
select select "6m"
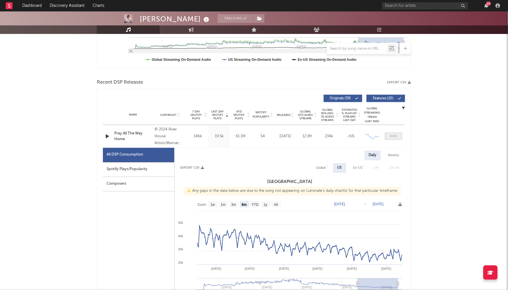
click at [395, 135] on div at bounding box center [393, 136] width 7 height 4
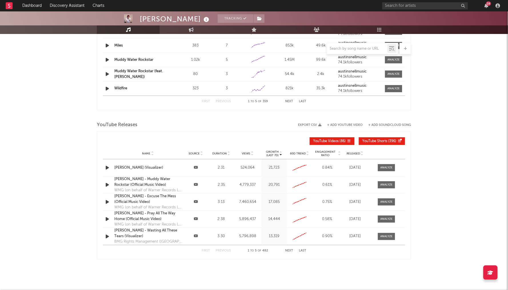
scroll to position [577, 0]
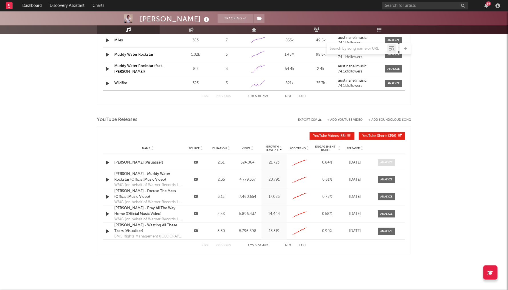
click at [393, 162] on div at bounding box center [387, 163] width 12 height 4
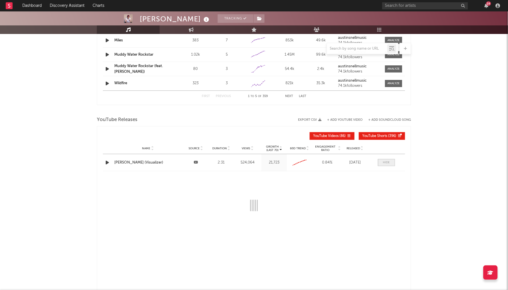
select select "All"
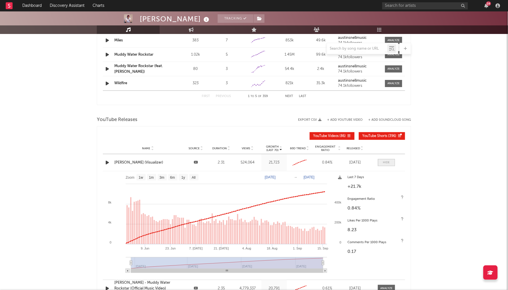
click at [392, 162] on span at bounding box center [386, 162] width 17 height 7
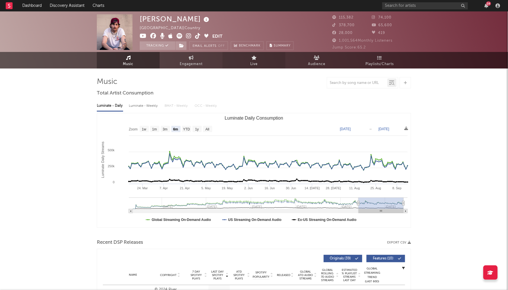
scroll to position [0, 0]
click at [254, 59] on icon at bounding box center [254, 58] width 5 height 5
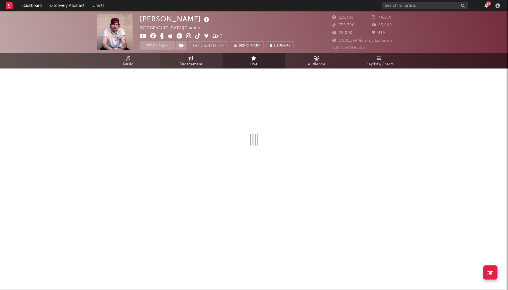
click at [211, 59] on link "Engagement" at bounding box center [191, 61] width 63 height 16
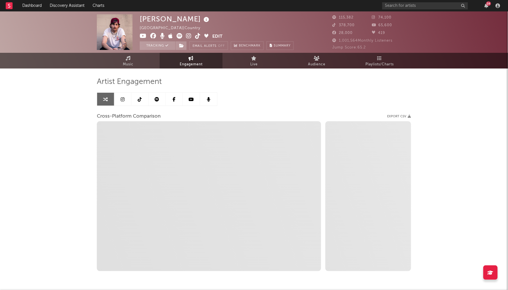
select select "1w"
select select "1m"
